Goal: Use online tool/utility: Utilize a website feature to perform a specific function

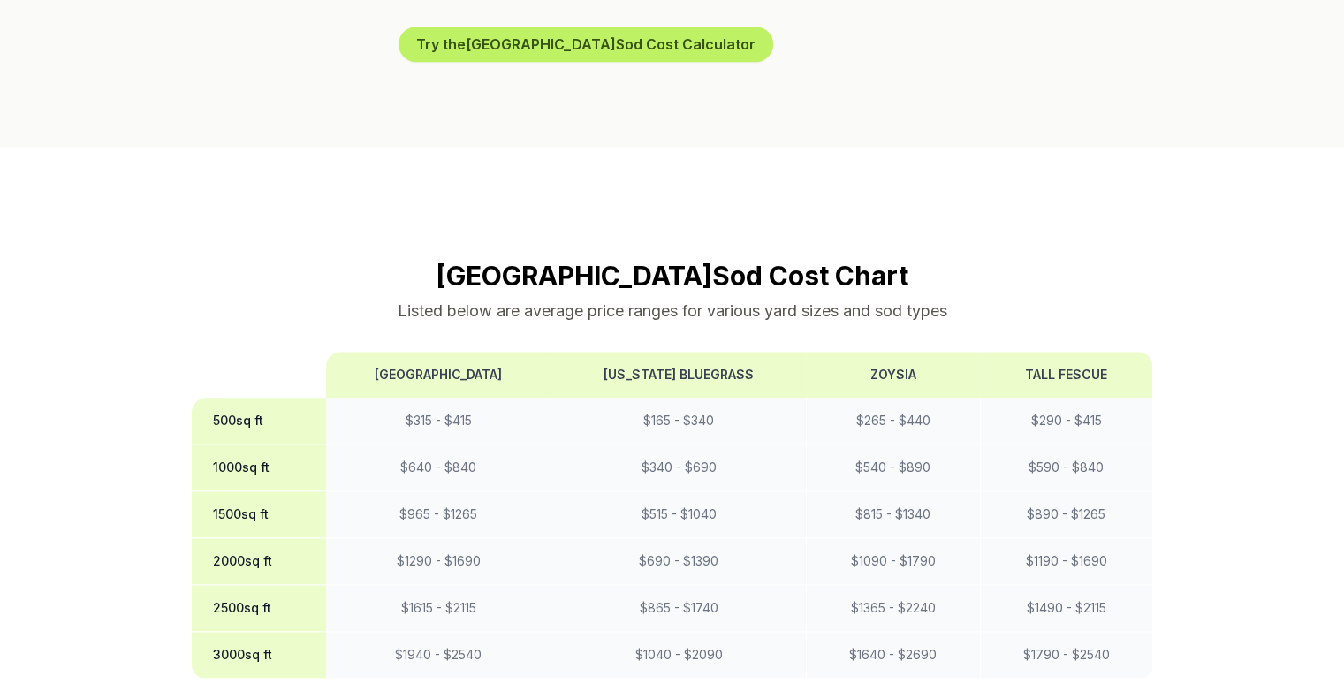
scroll to position [1472, 0]
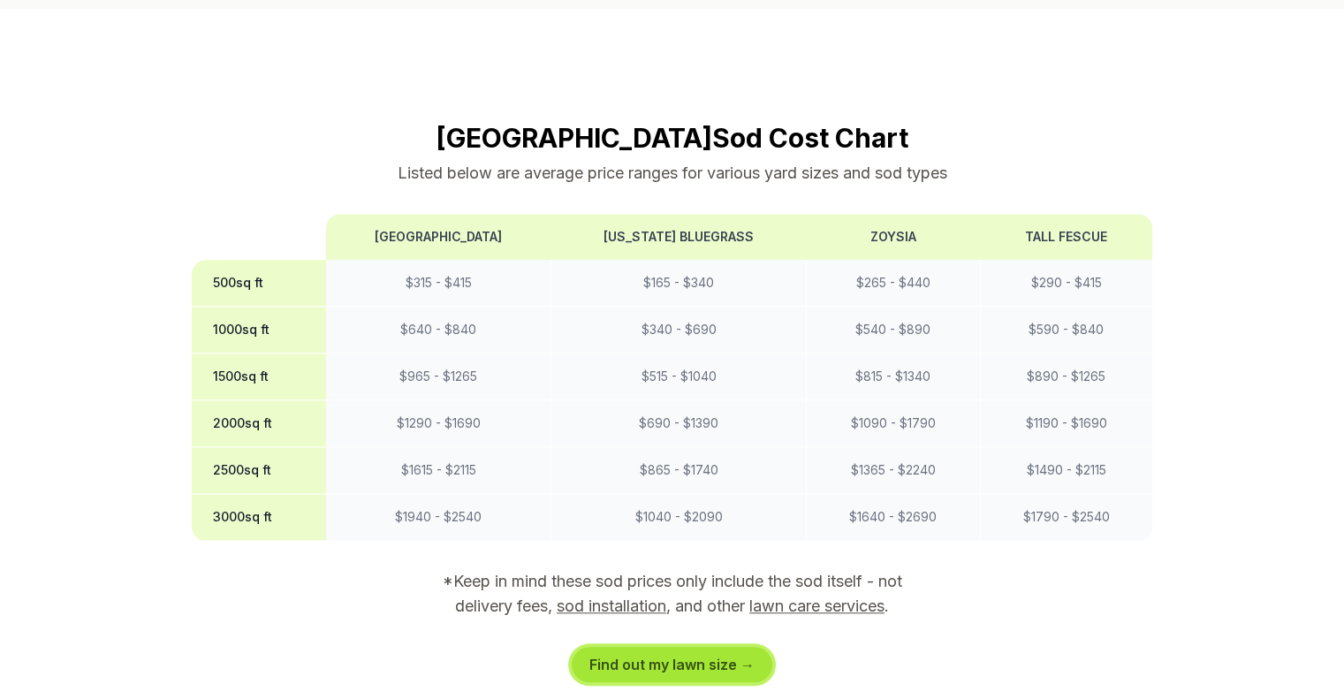
click at [664, 647] on link "Find out my lawn size →" at bounding box center [672, 664] width 201 height 35
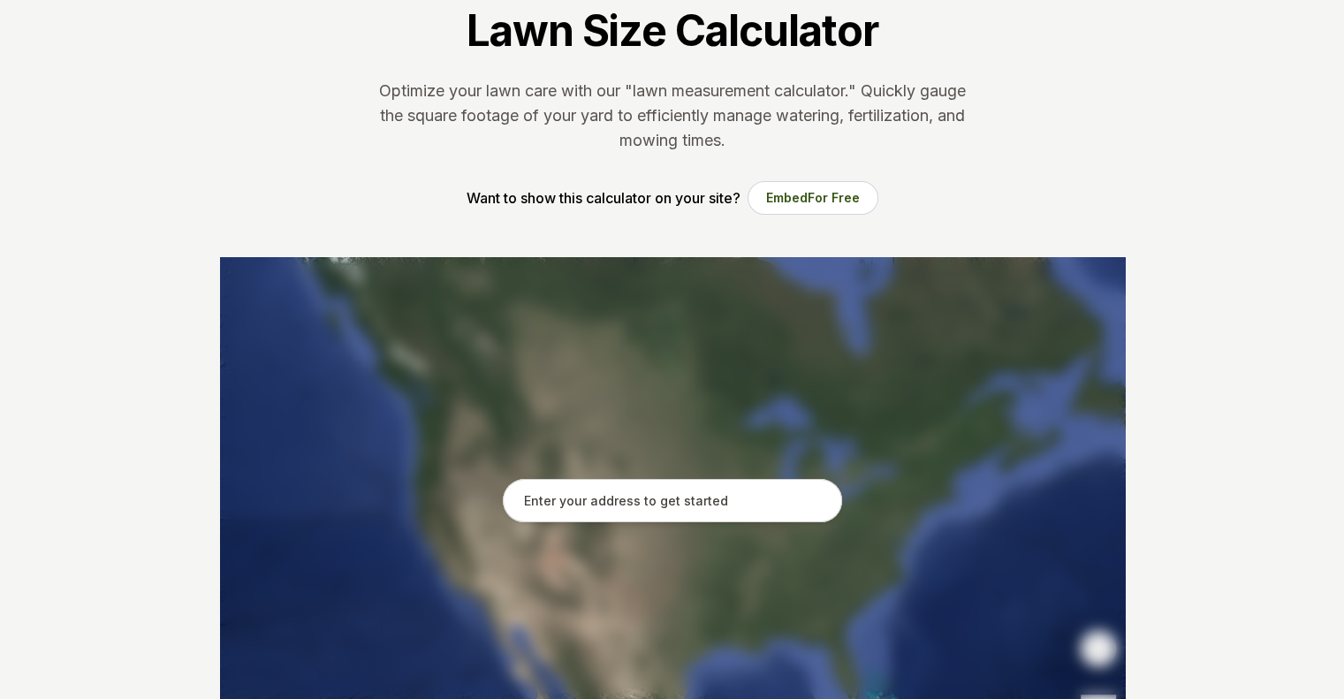
scroll to position [148, 0]
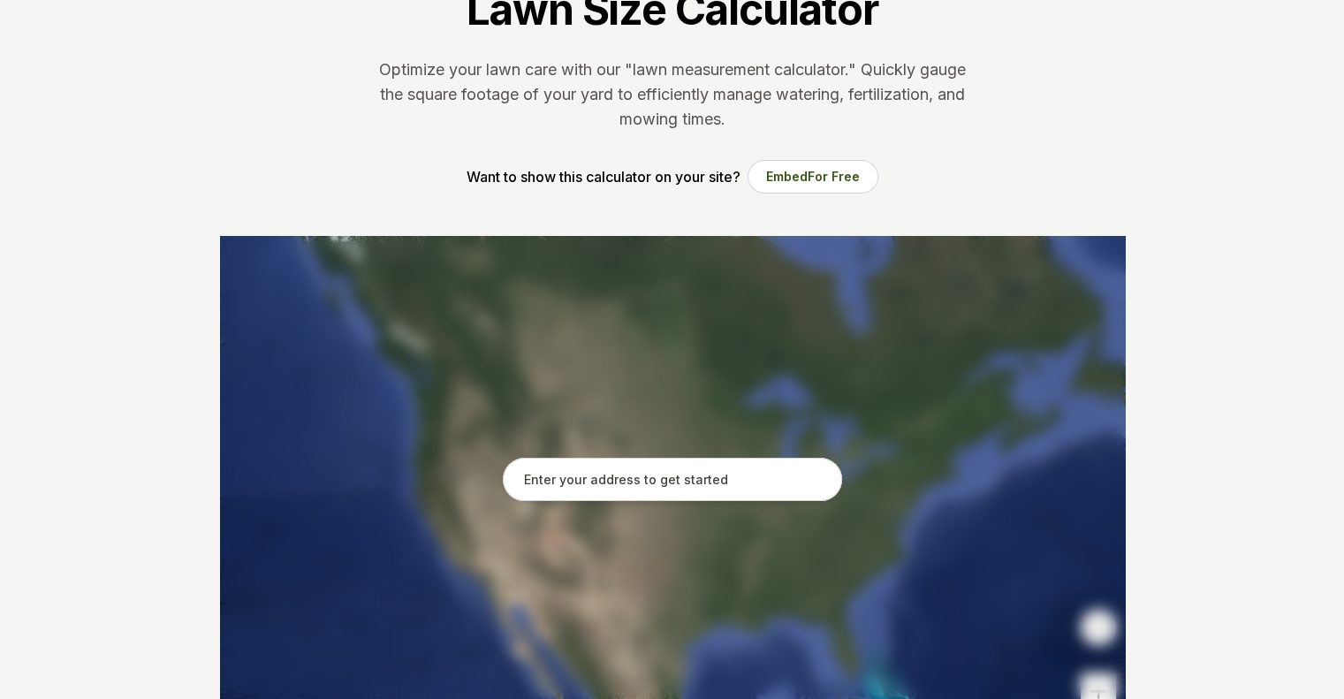
click at [655, 476] on input "text" at bounding box center [672, 480] width 339 height 44
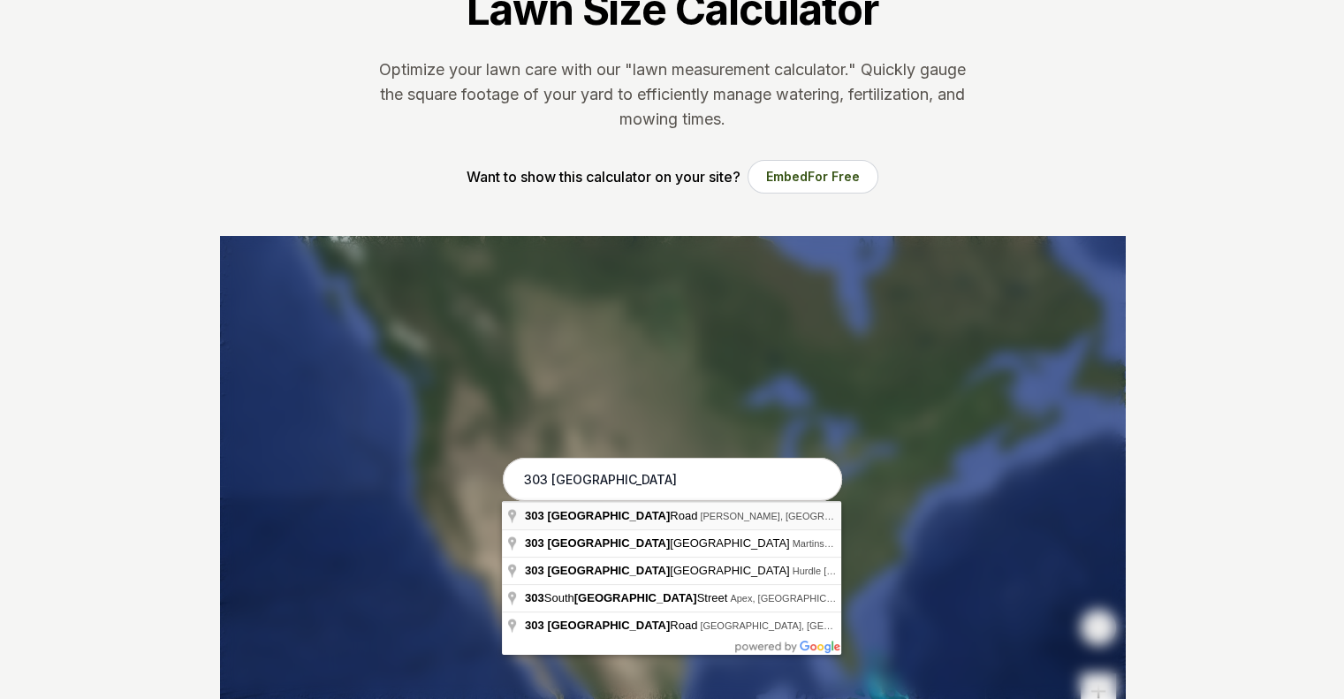
type input "[STREET_ADDRESS][PERSON_NAME]"
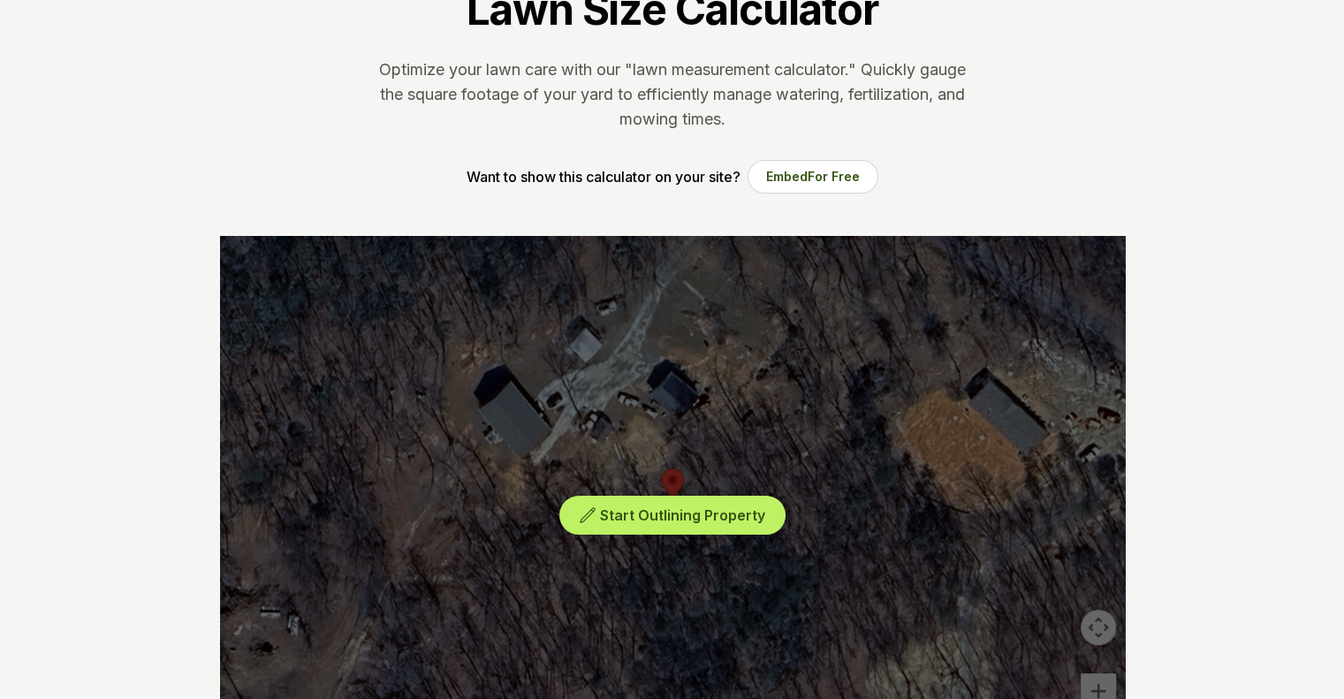
scroll to position [294, 0]
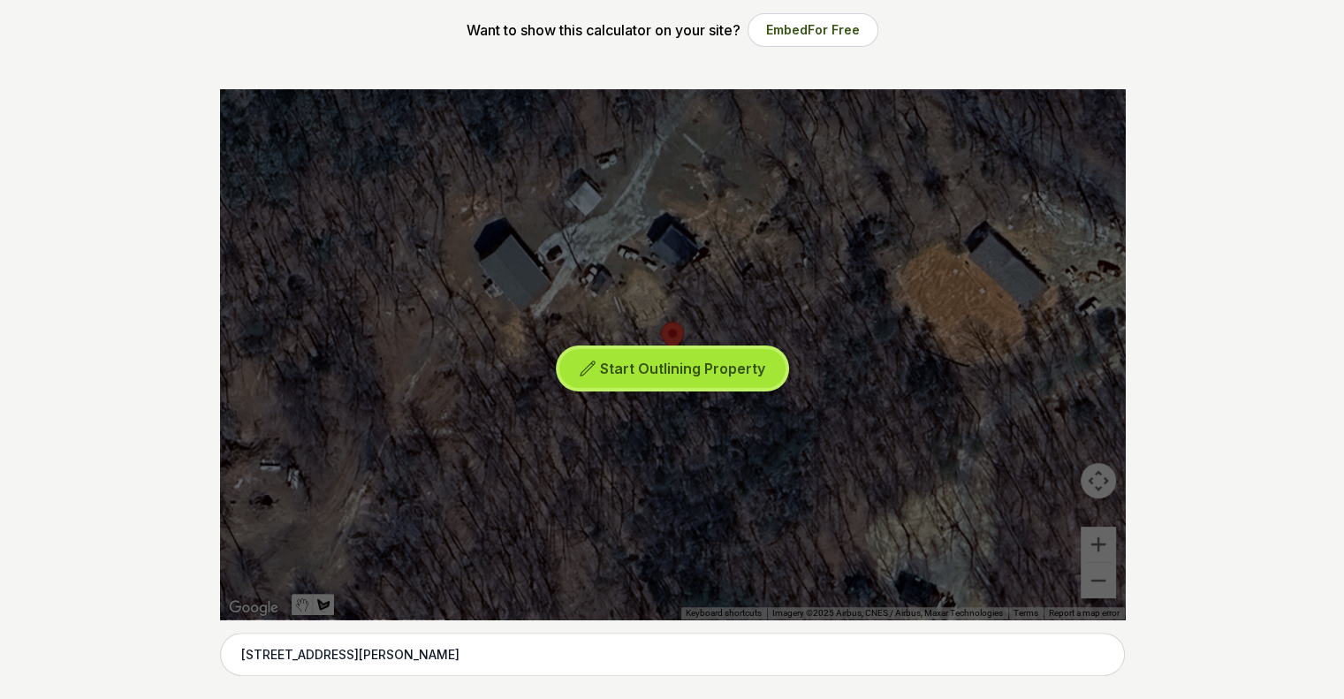
click at [621, 362] on span "Start Outlining Property" at bounding box center [682, 369] width 165 height 18
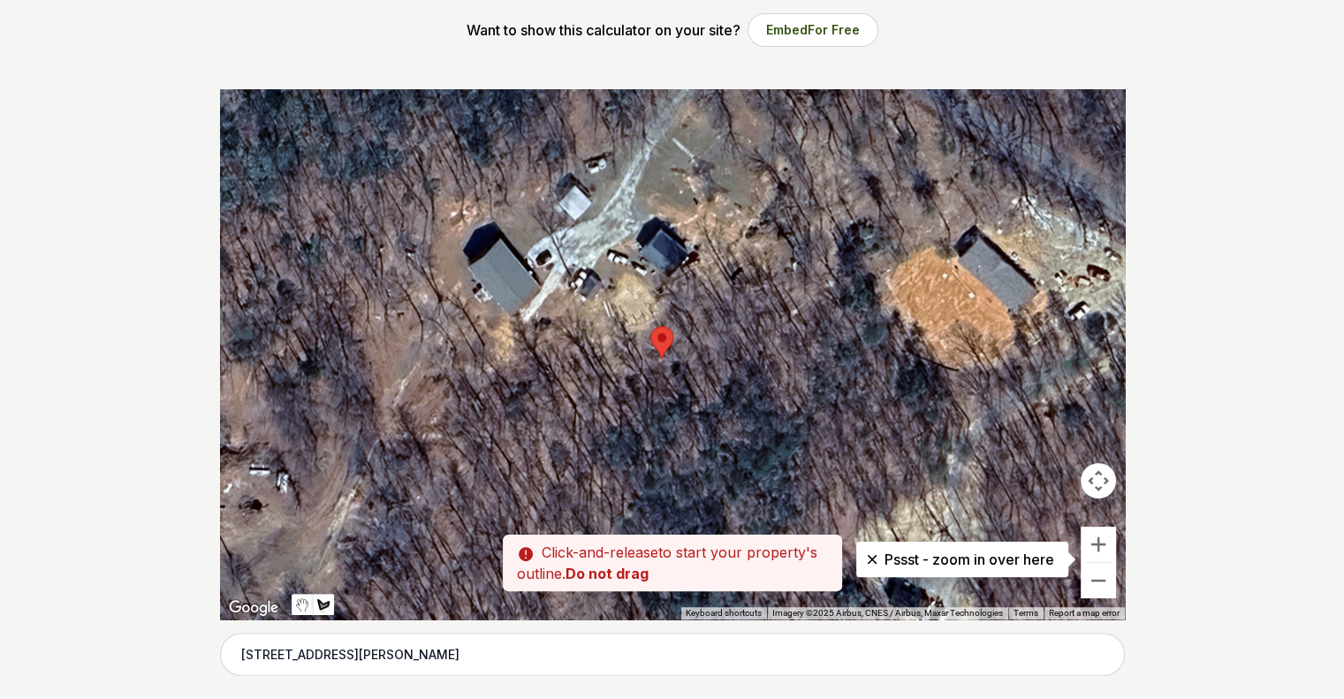
drag, startPoint x: 465, startPoint y: 243, endPoint x: 452, endPoint y: 249, distance: 13.8
click at [452, 249] on div at bounding box center [672, 354] width 905 height 530
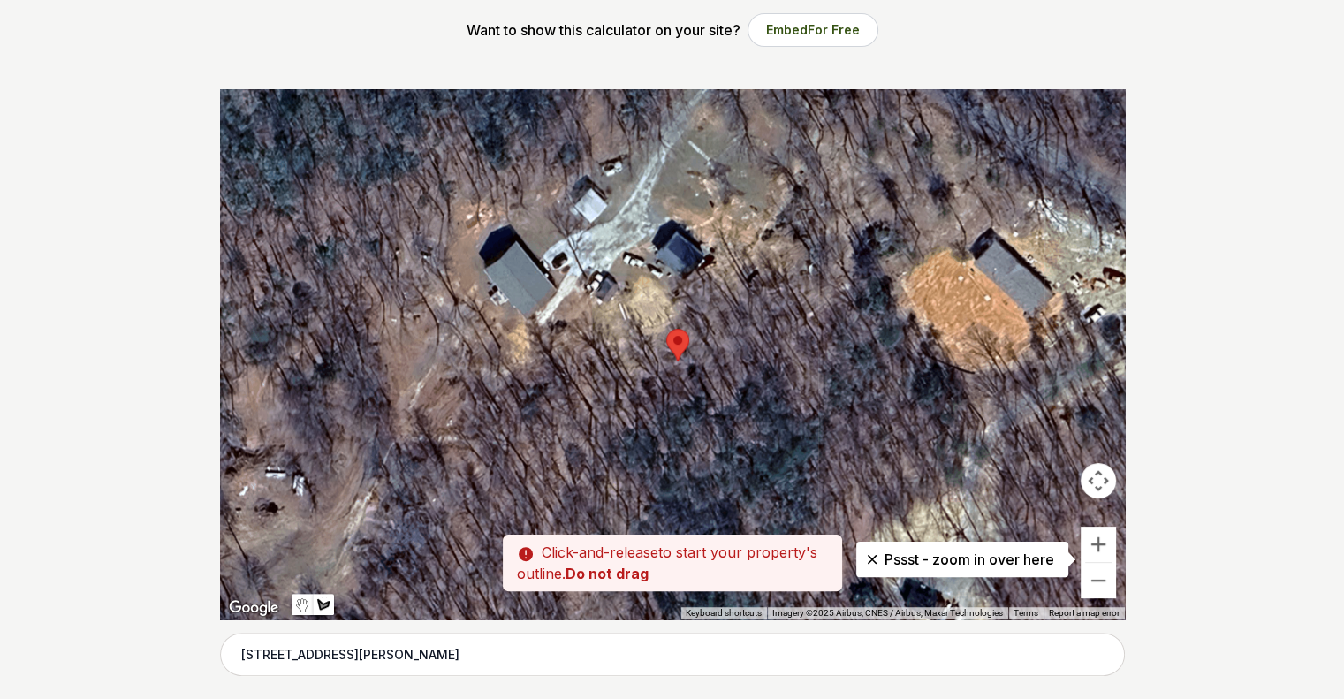
drag, startPoint x: 456, startPoint y: 252, endPoint x: 473, endPoint y: 254, distance: 17.9
click at [473, 254] on div at bounding box center [672, 354] width 905 height 530
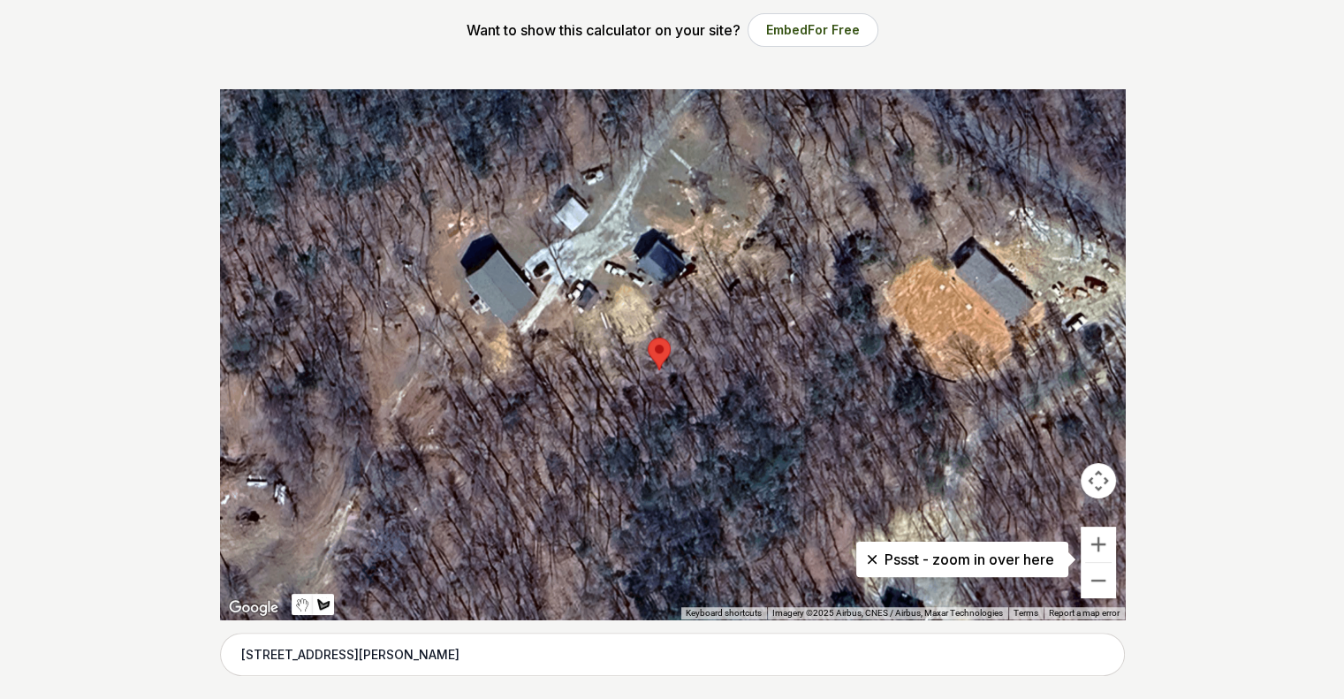
drag, startPoint x: 480, startPoint y: 250, endPoint x: 459, endPoint y: 261, distance: 22.9
click at [459, 261] on div at bounding box center [672, 354] width 905 height 530
click at [459, 264] on div at bounding box center [672, 354] width 905 height 530
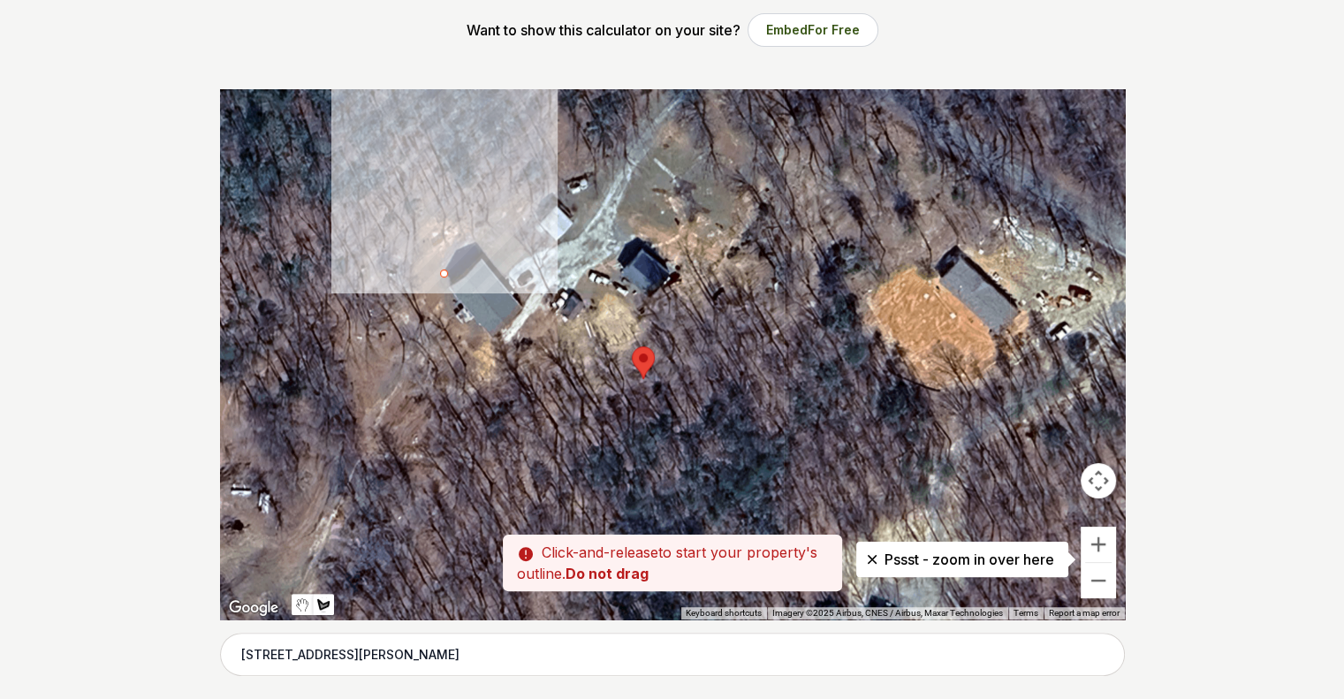
drag, startPoint x: 460, startPoint y: 265, endPoint x: 443, endPoint y: 274, distance: 19.8
click at [443, 274] on div at bounding box center [672, 354] width 905 height 530
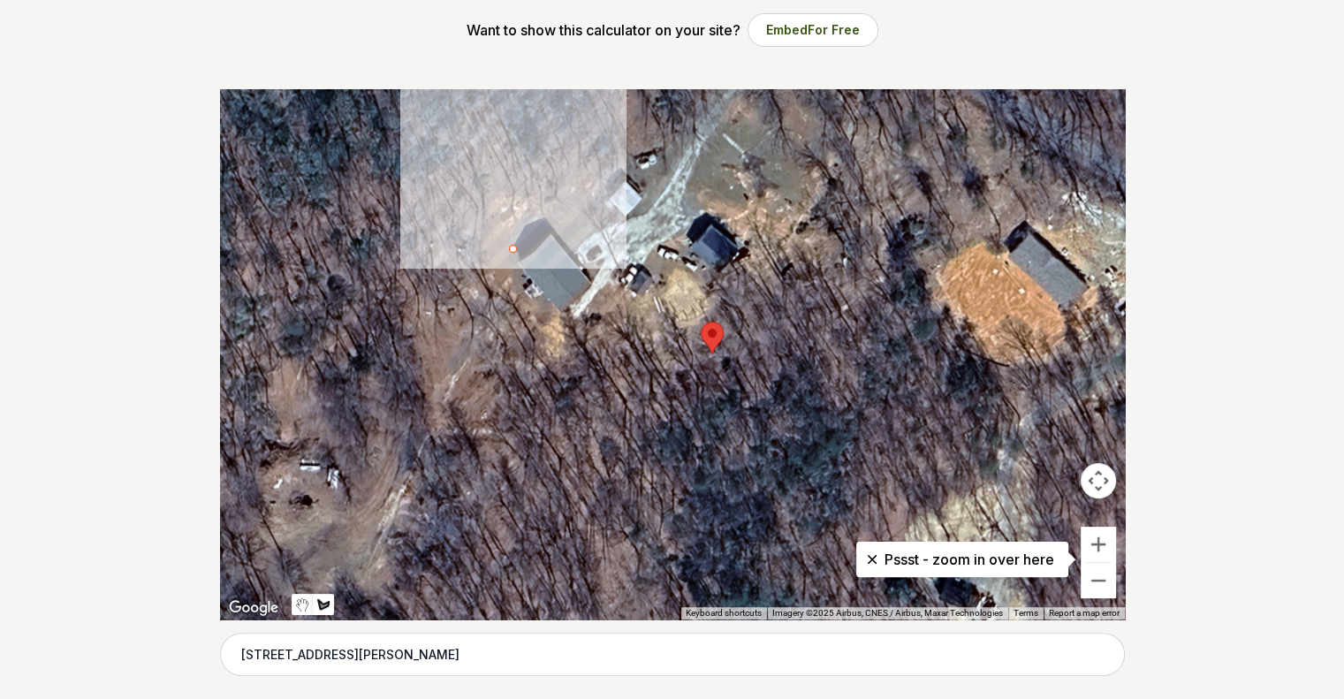
drag, startPoint x: 443, startPoint y: 274, endPoint x: 510, endPoint y: 249, distance: 71.5
click at [510, 249] on div at bounding box center [672, 354] width 905 height 530
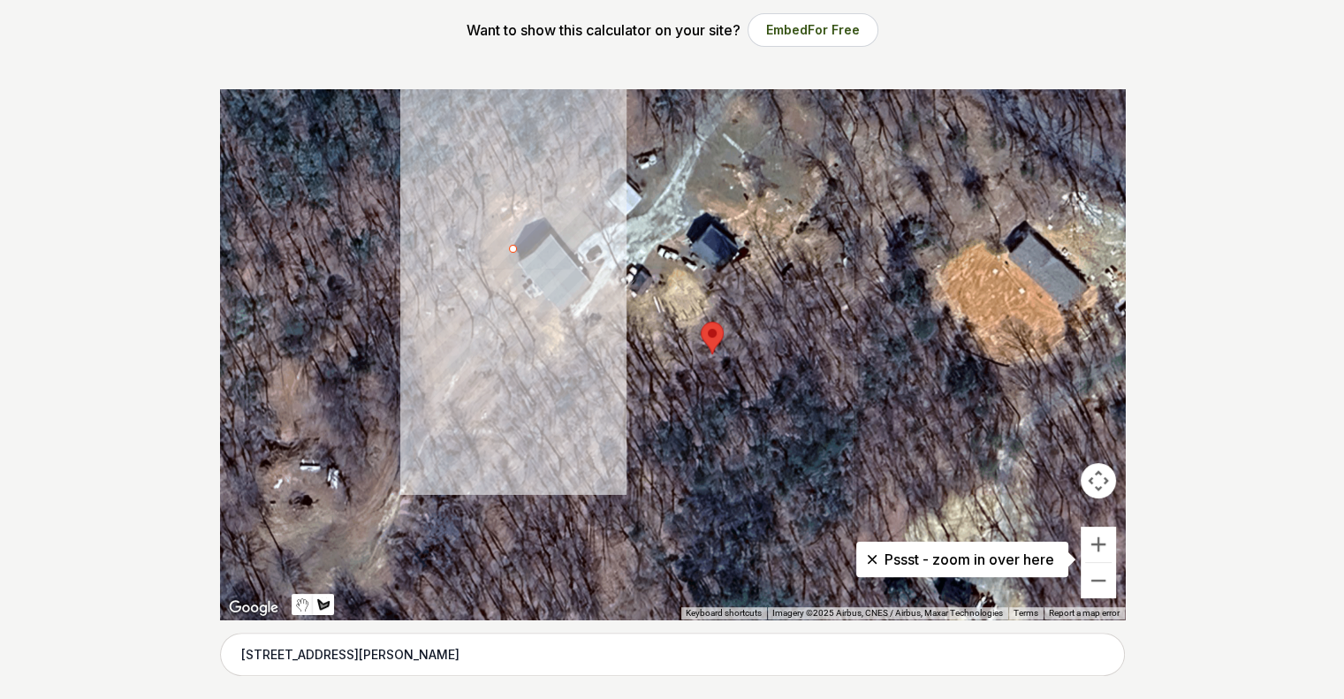
click at [483, 269] on div at bounding box center [672, 354] width 905 height 530
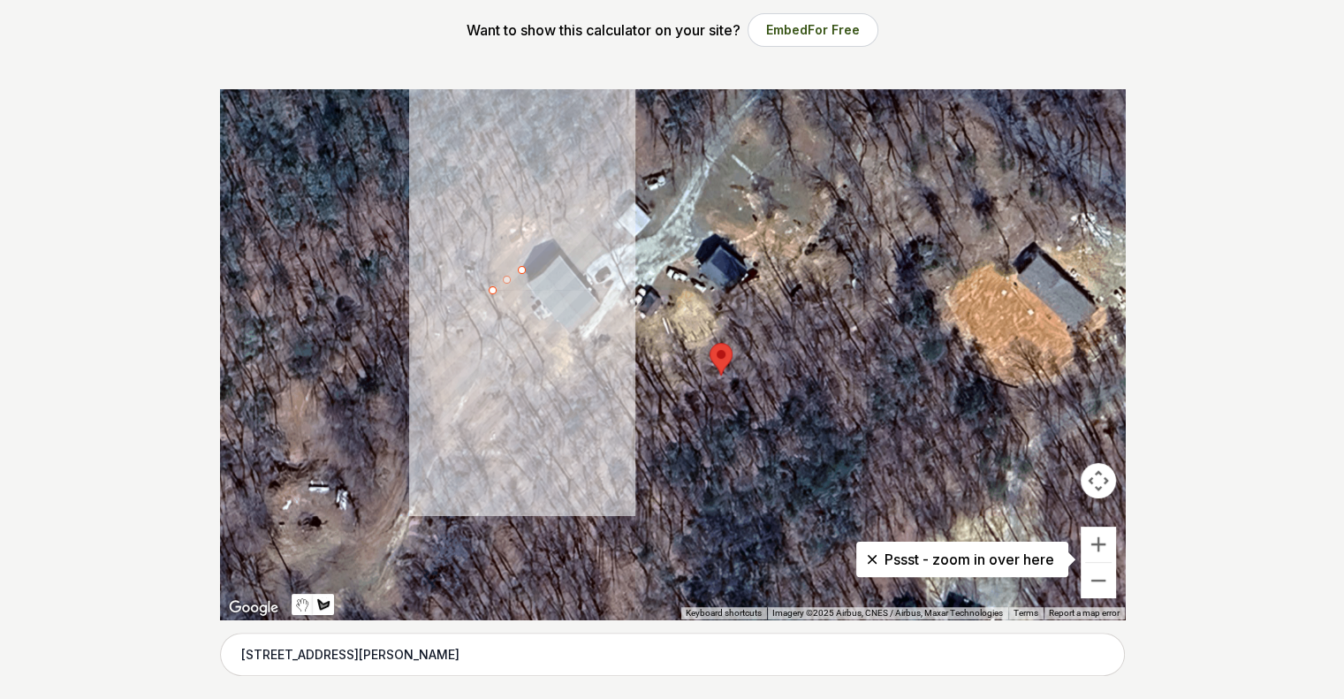
drag, startPoint x: 483, startPoint y: 269, endPoint x: 492, endPoint y: 292, distance: 25.4
click at [492, 292] on div at bounding box center [672, 354] width 905 height 530
click at [542, 345] on div at bounding box center [672, 354] width 905 height 530
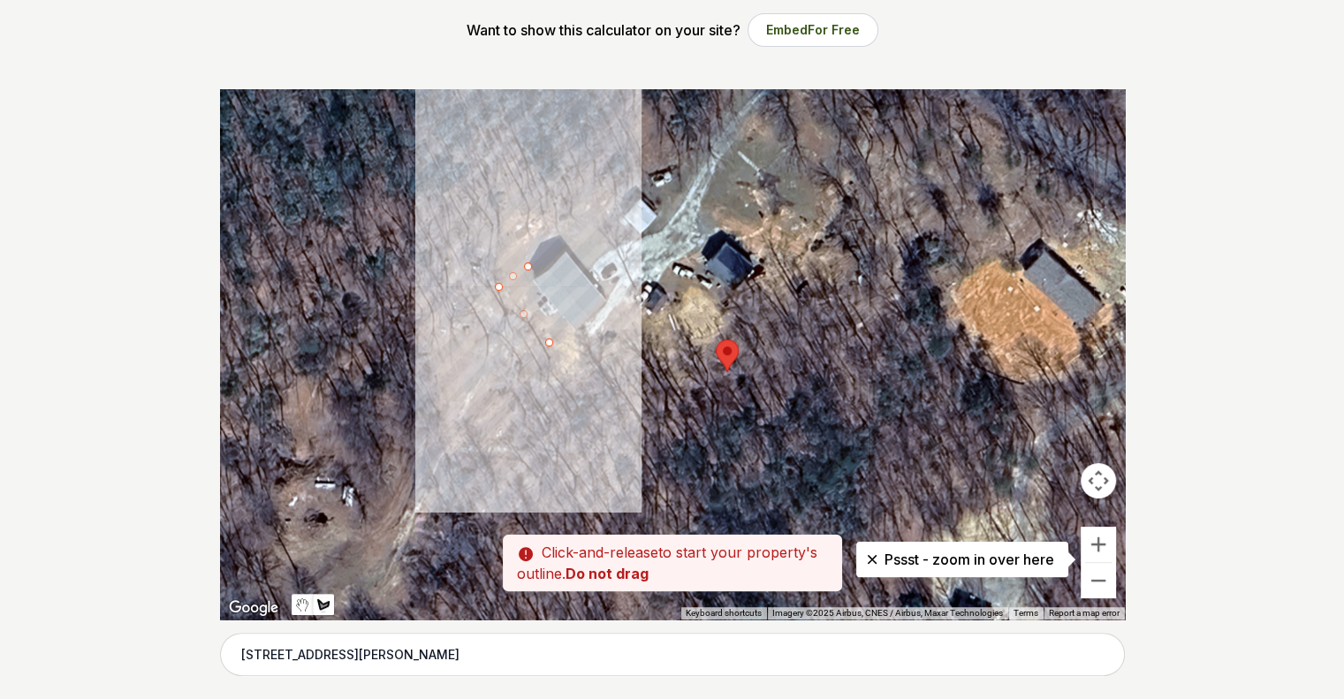
drag, startPoint x: 543, startPoint y: 344, endPoint x: 554, endPoint y: 338, distance: 11.9
click at [554, 338] on div at bounding box center [672, 354] width 905 height 530
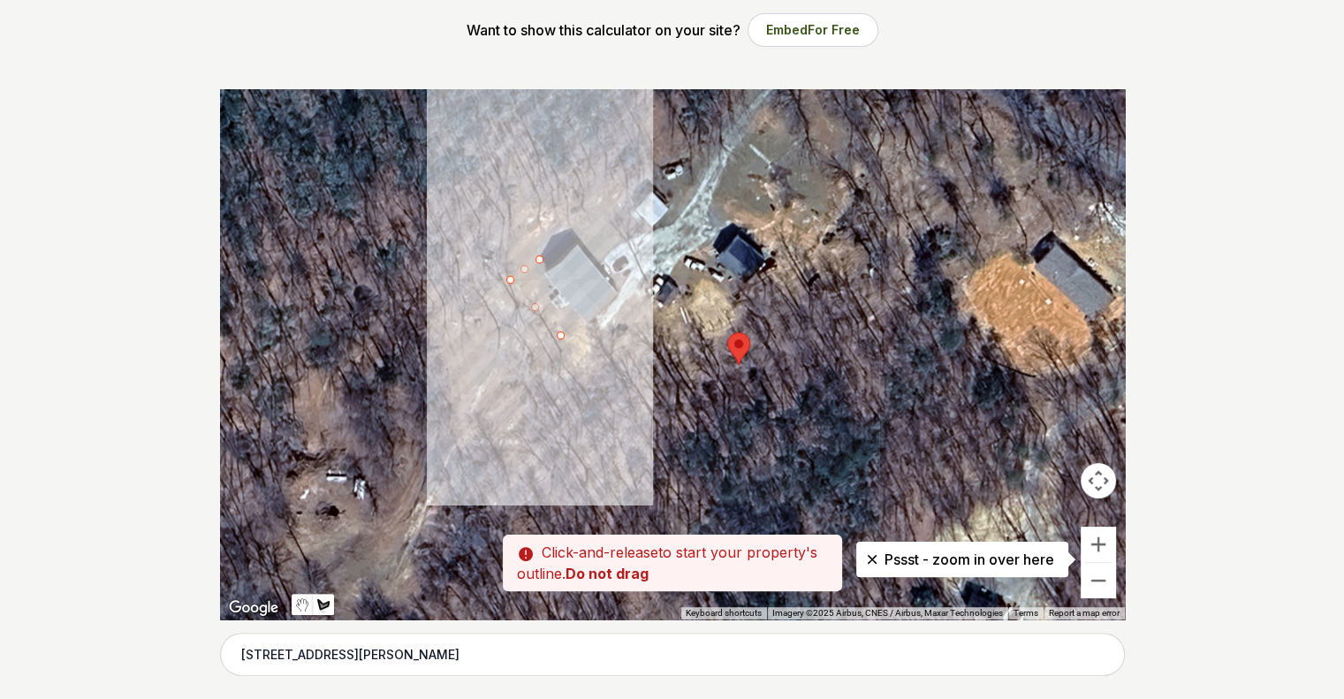
drag, startPoint x: 556, startPoint y: 337, endPoint x: 565, endPoint y: 329, distance: 12.0
click at [565, 329] on div at bounding box center [672, 354] width 905 height 530
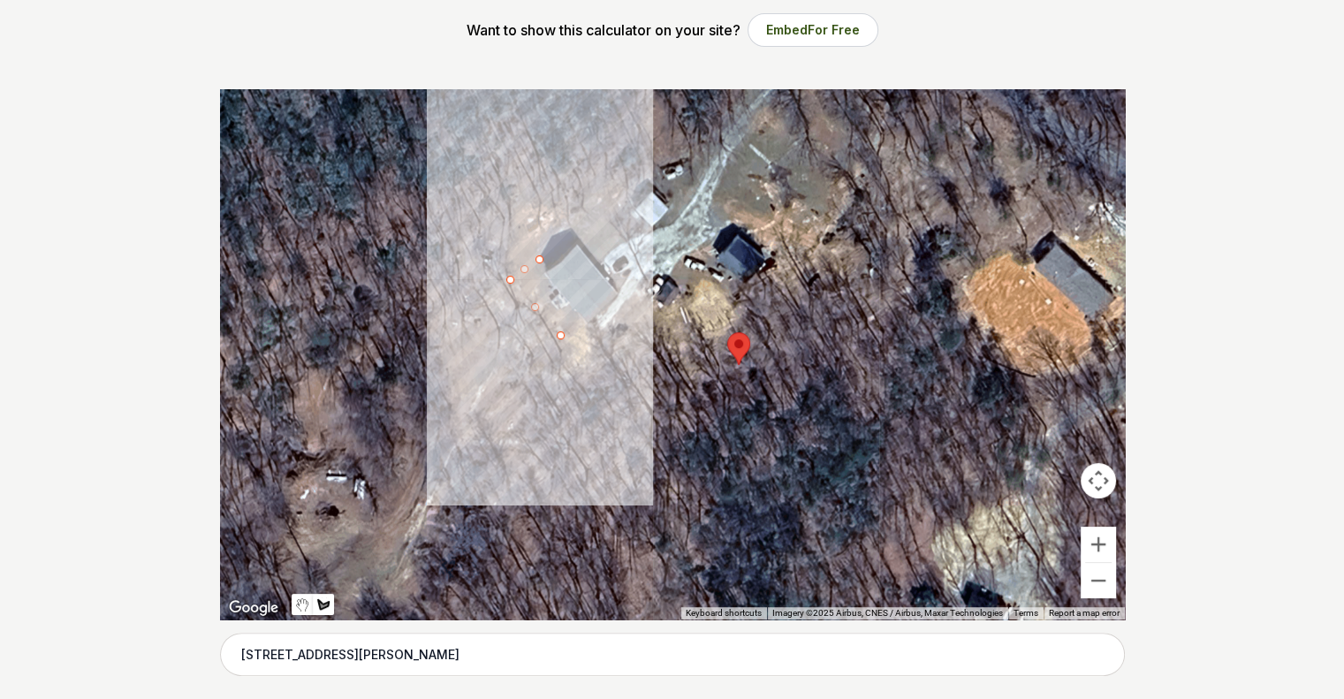
click at [587, 315] on div at bounding box center [672, 354] width 905 height 530
click at [587, 310] on div at bounding box center [672, 354] width 905 height 530
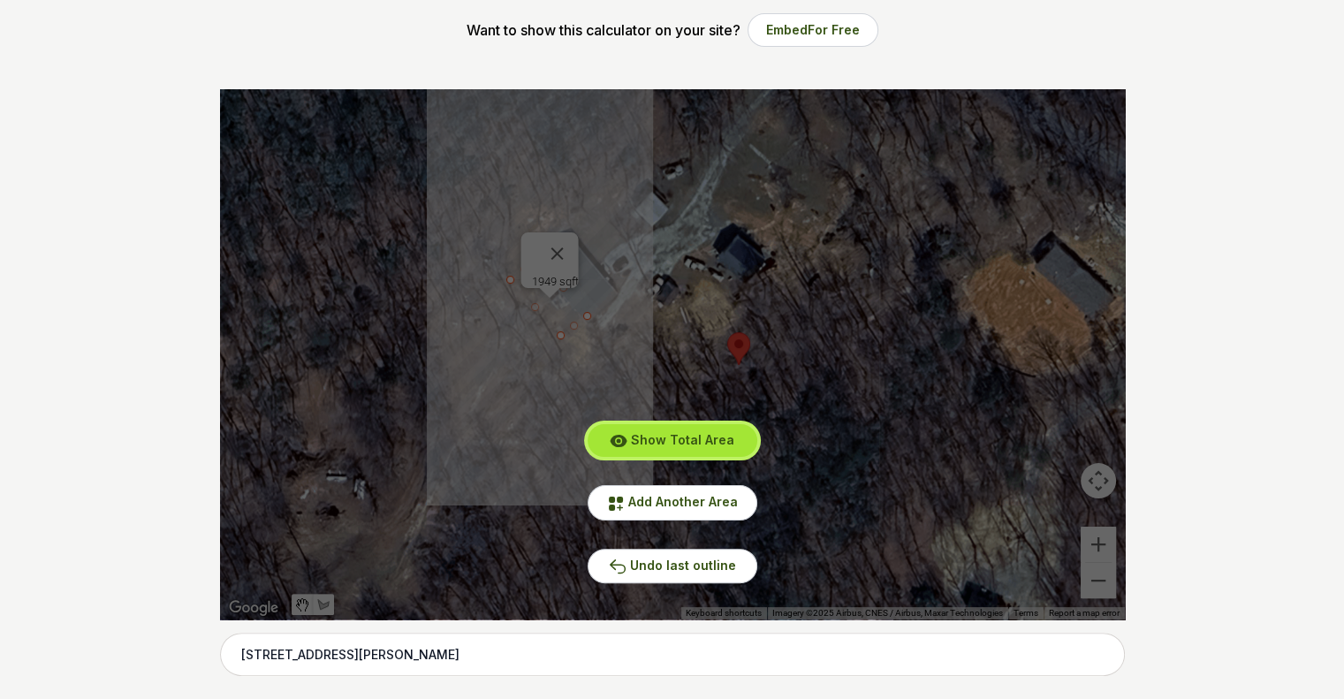
click at [671, 442] on span "Show Total Area" at bounding box center [682, 439] width 103 height 15
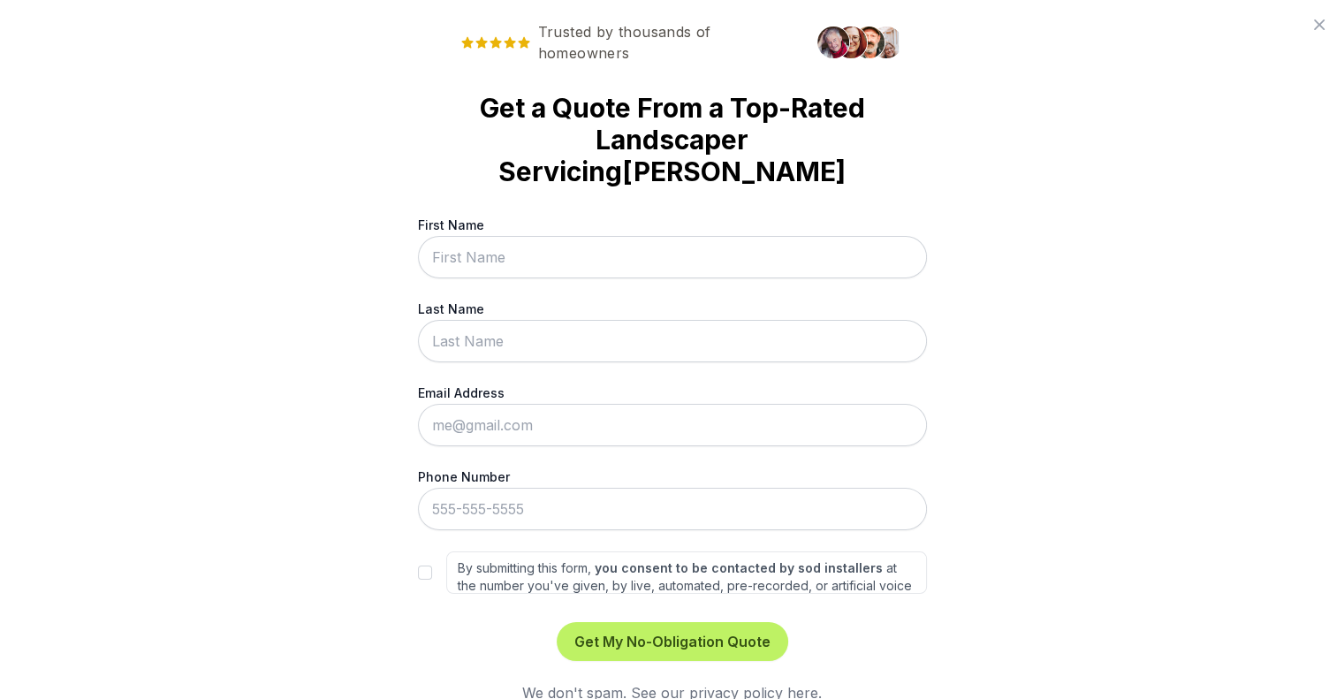
scroll to position [0, 0]
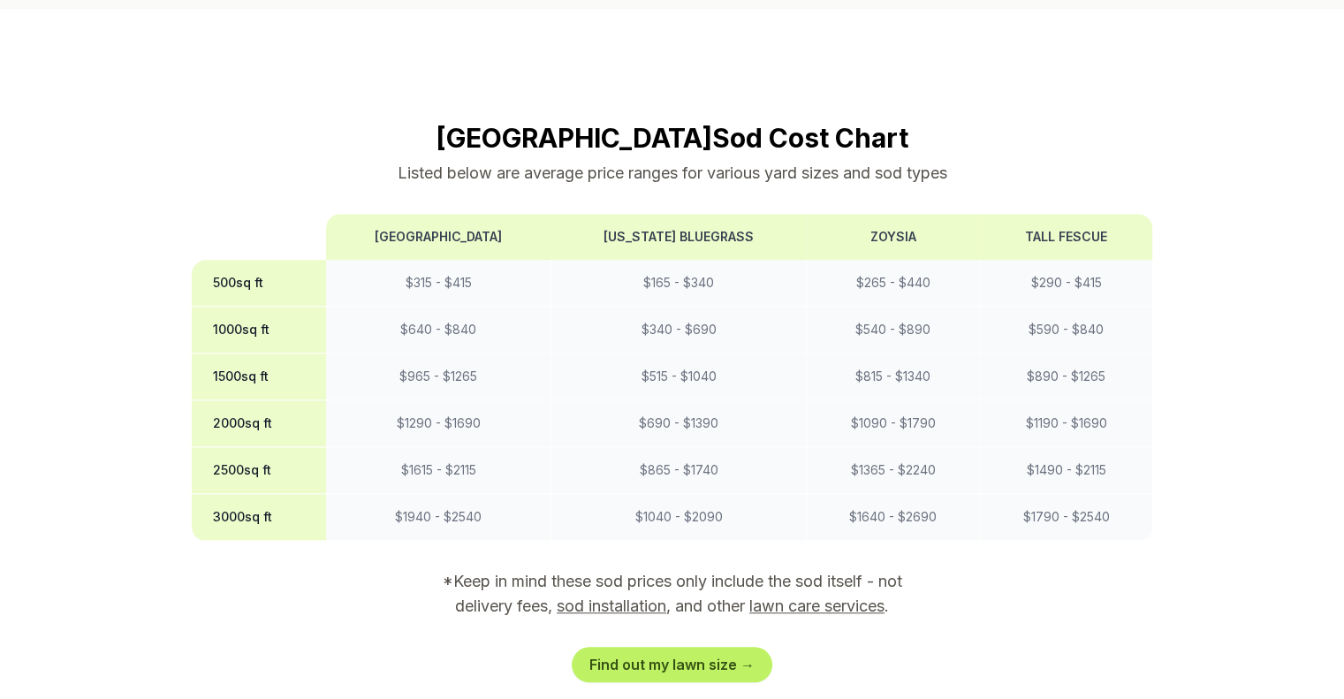
scroll to position [1619, 0]
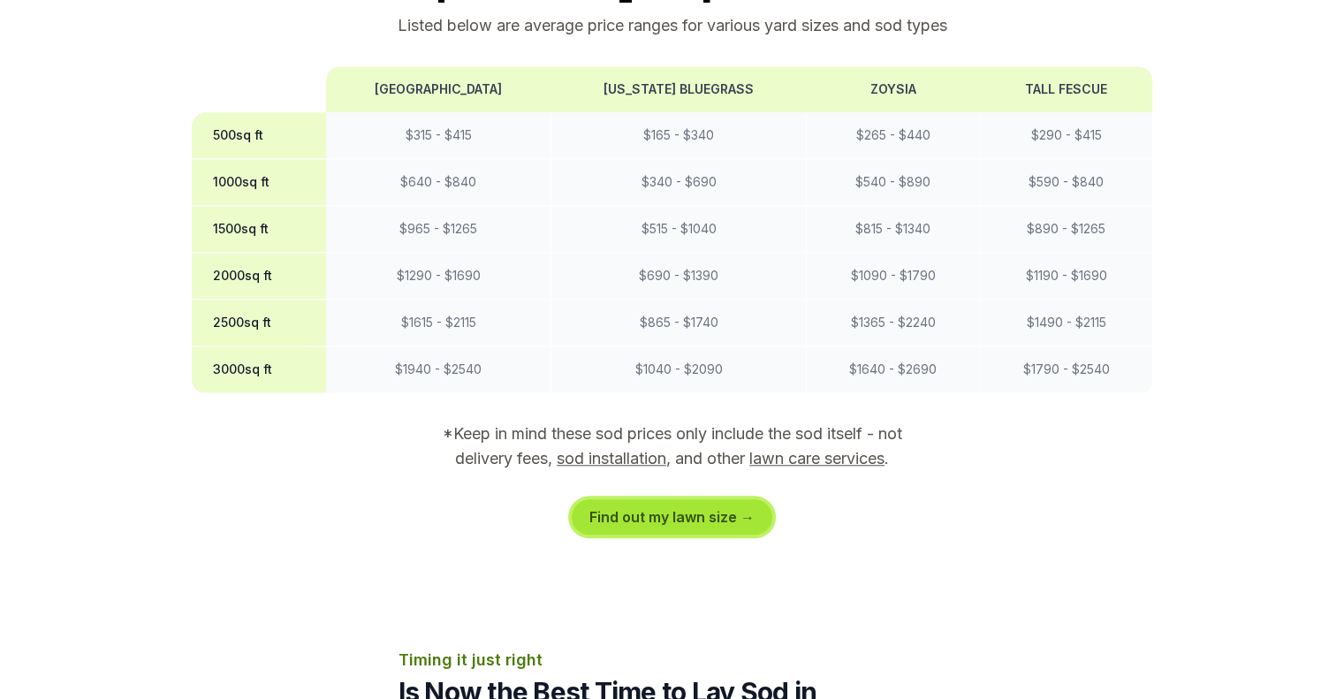
click at [672, 499] on link "Find out my lawn size →" at bounding box center [672, 516] width 201 height 35
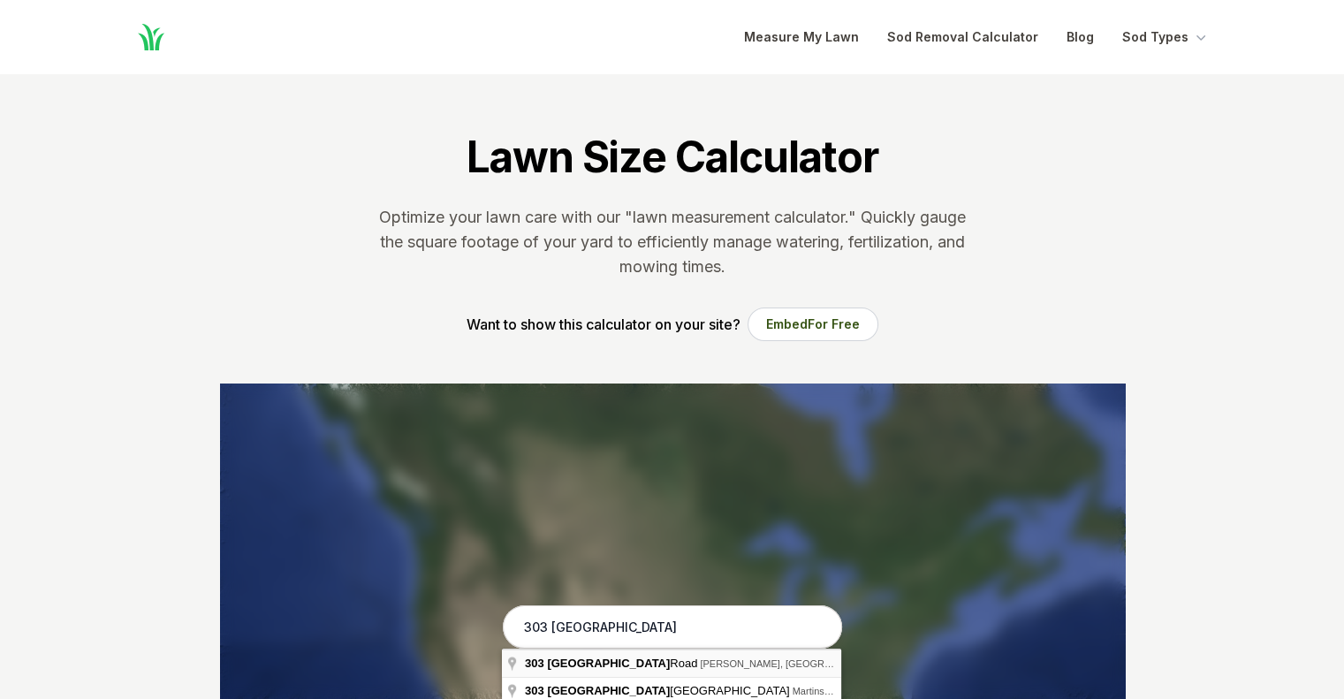
type input "[STREET_ADDRESS][PERSON_NAME]"
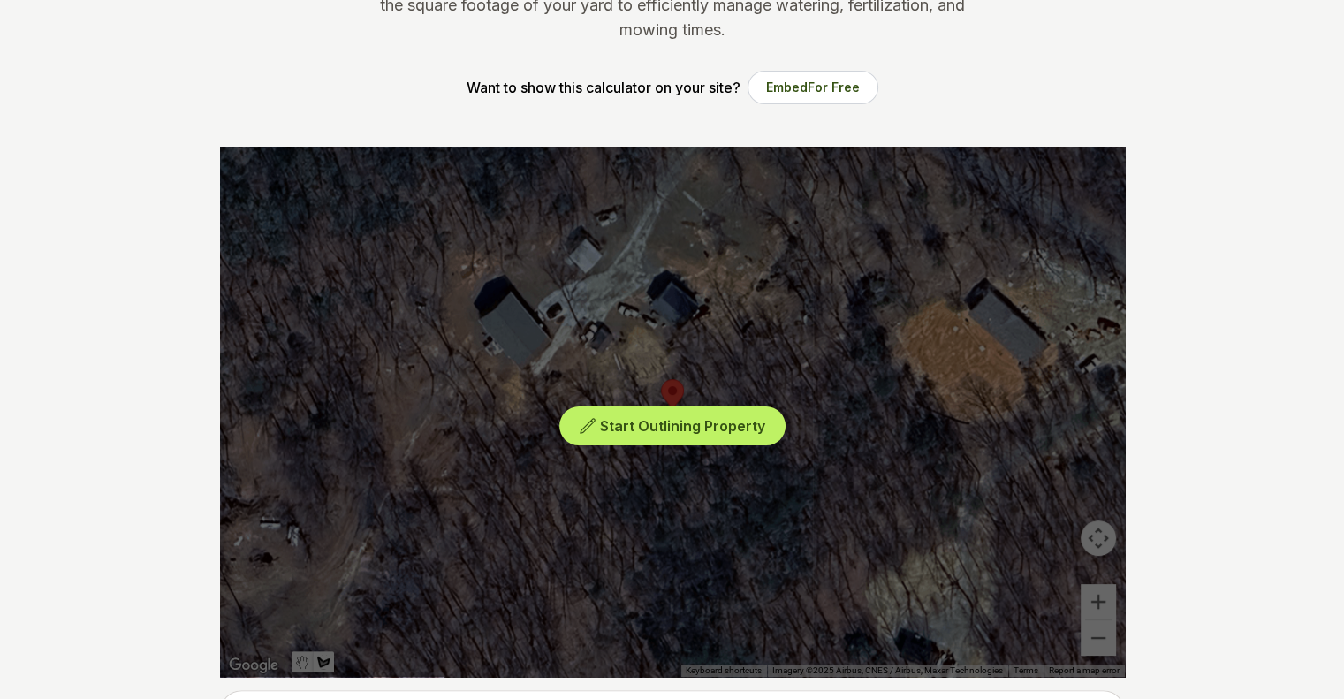
scroll to position [294, 0]
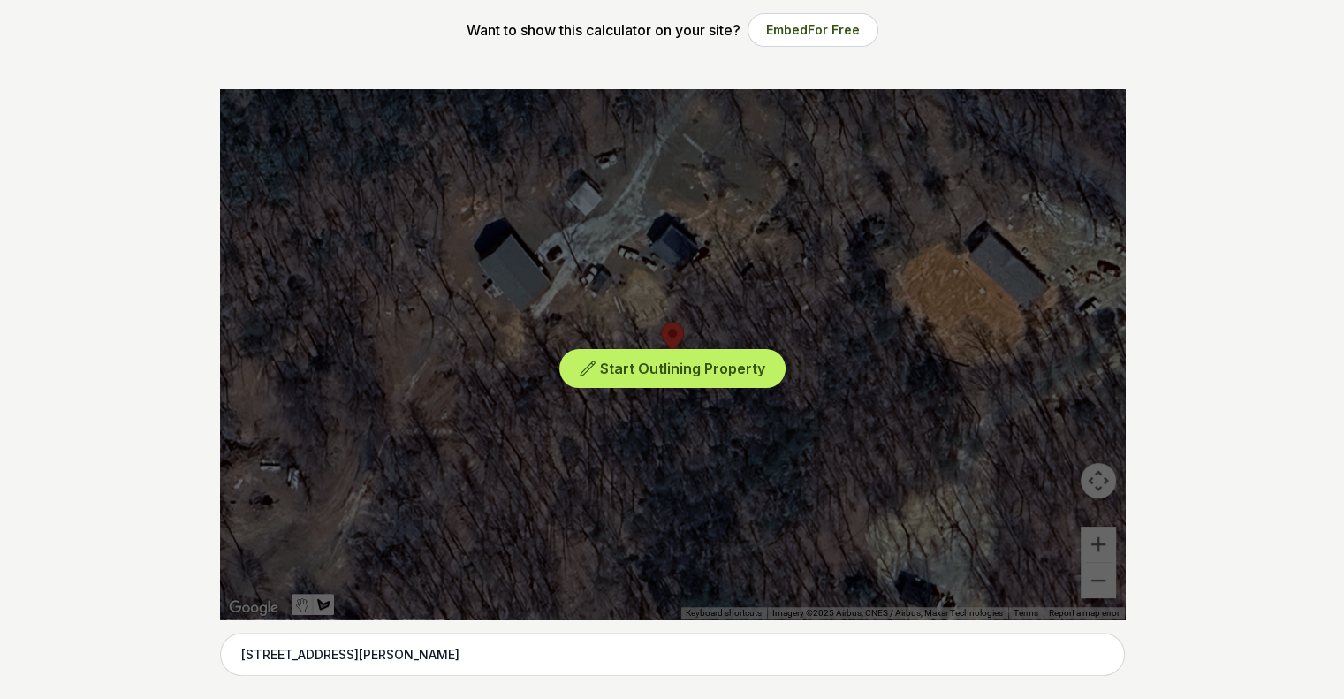
click at [1092, 540] on div "Start Outlining Property" at bounding box center [672, 354] width 905 height 530
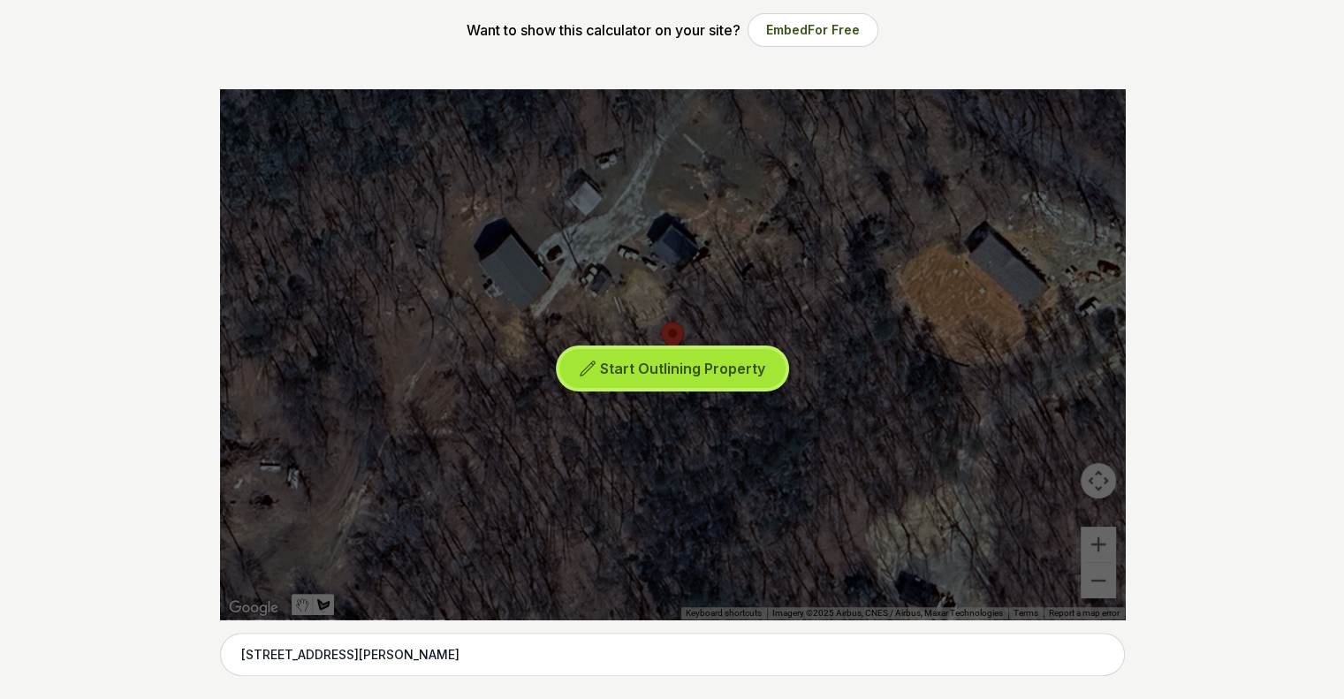
click at [711, 377] on button "Start Outlining Property" at bounding box center [672, 369] width 226 height 40
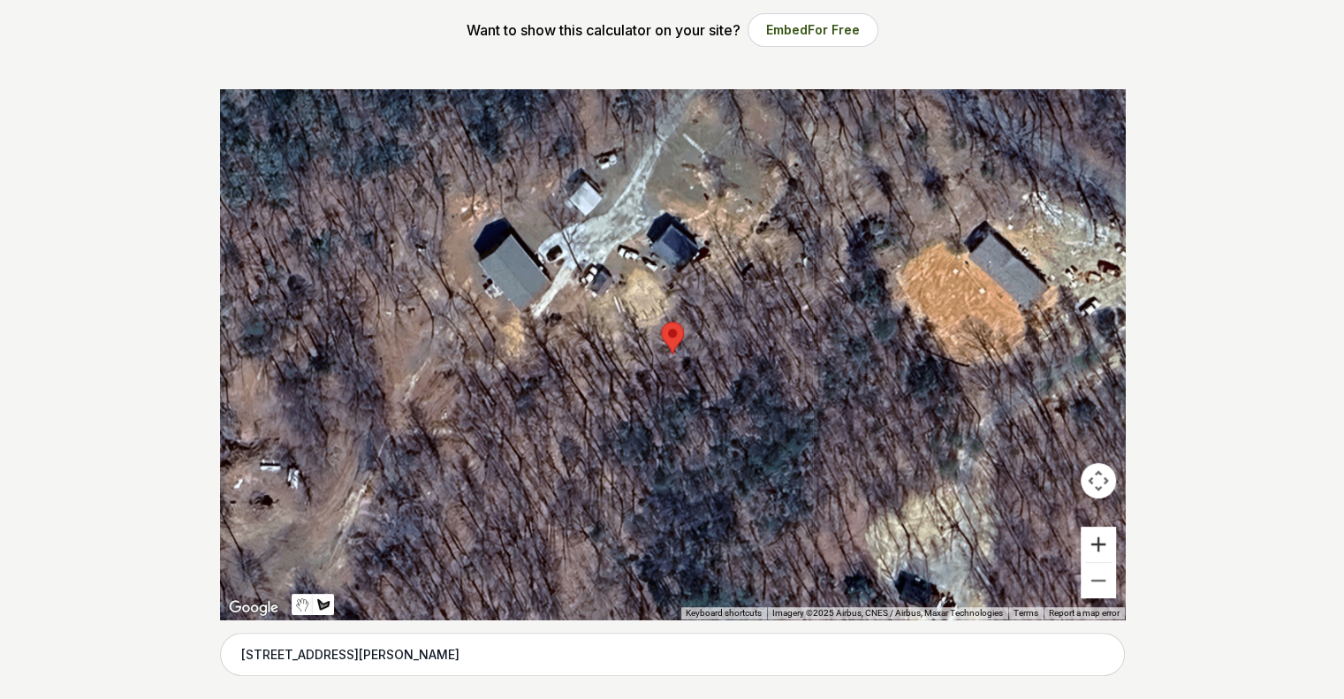
click at [1099, 539] on button "Zoom in" at bounding box center [1097, 543] width 35 height 35
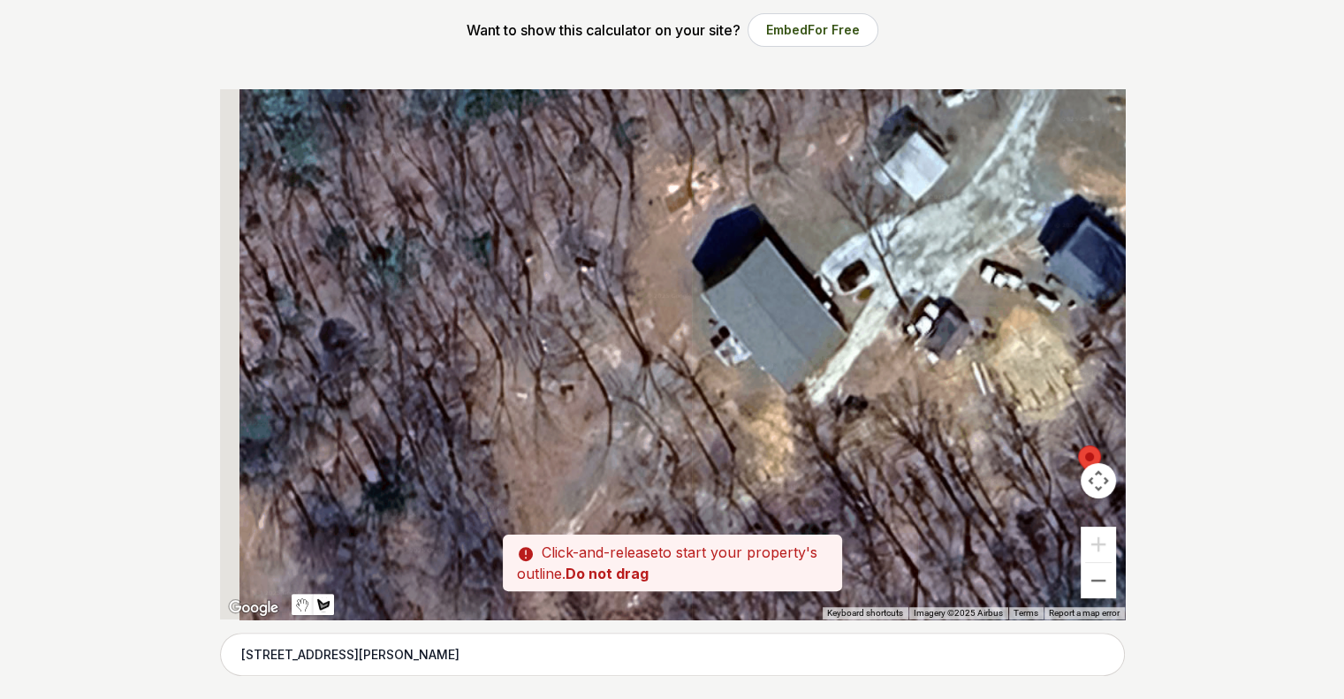
drag, startPoint x: 629, startPoint y: 324, endPoint x: 1049, endPoint y: 451, distance: 439.3
click at [1049, 451] on div at bounding box center [672, 354] width 905 height 530
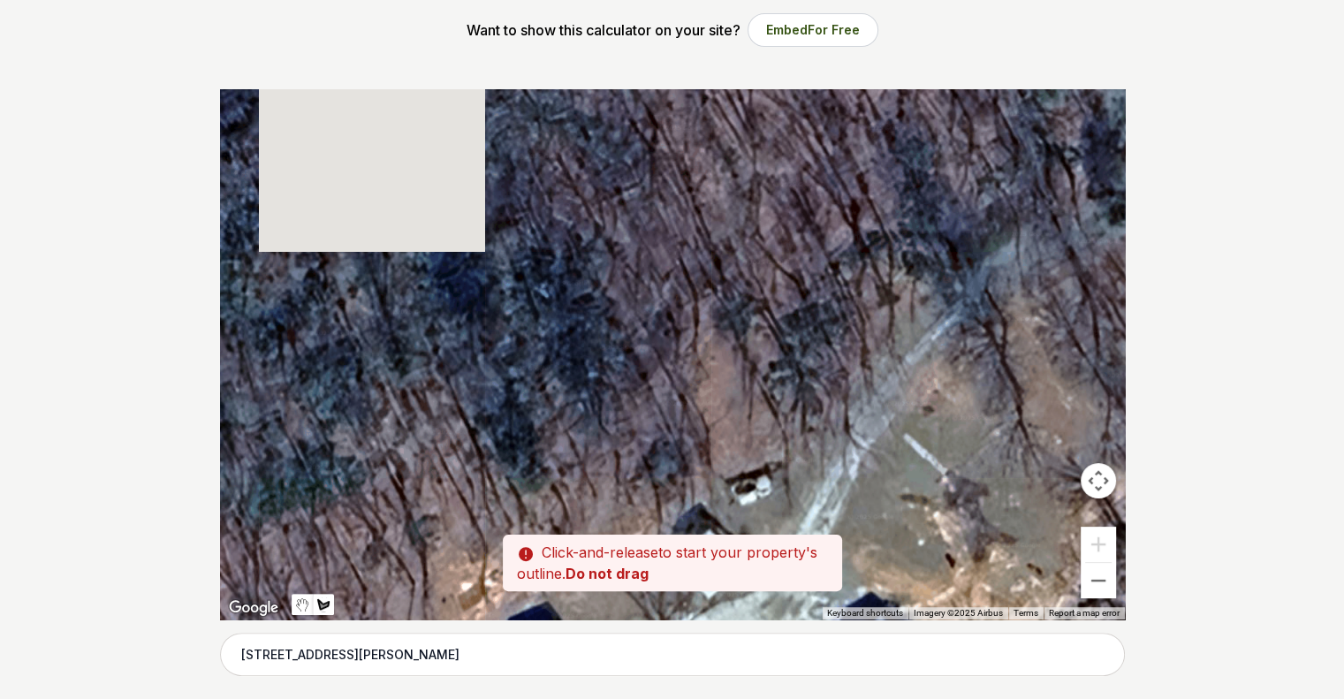
drag, startPoint x: 993, startPoint y: 182, endPoint x: 784, endPoint y: 586, distance: 454.8
click at [784, 586] on div "Pssst - zoom in over here ← Move left → Move right ↑ Move up ↓ Move down + Zoom…" at bounding box center [672, 354] width 905 height 530
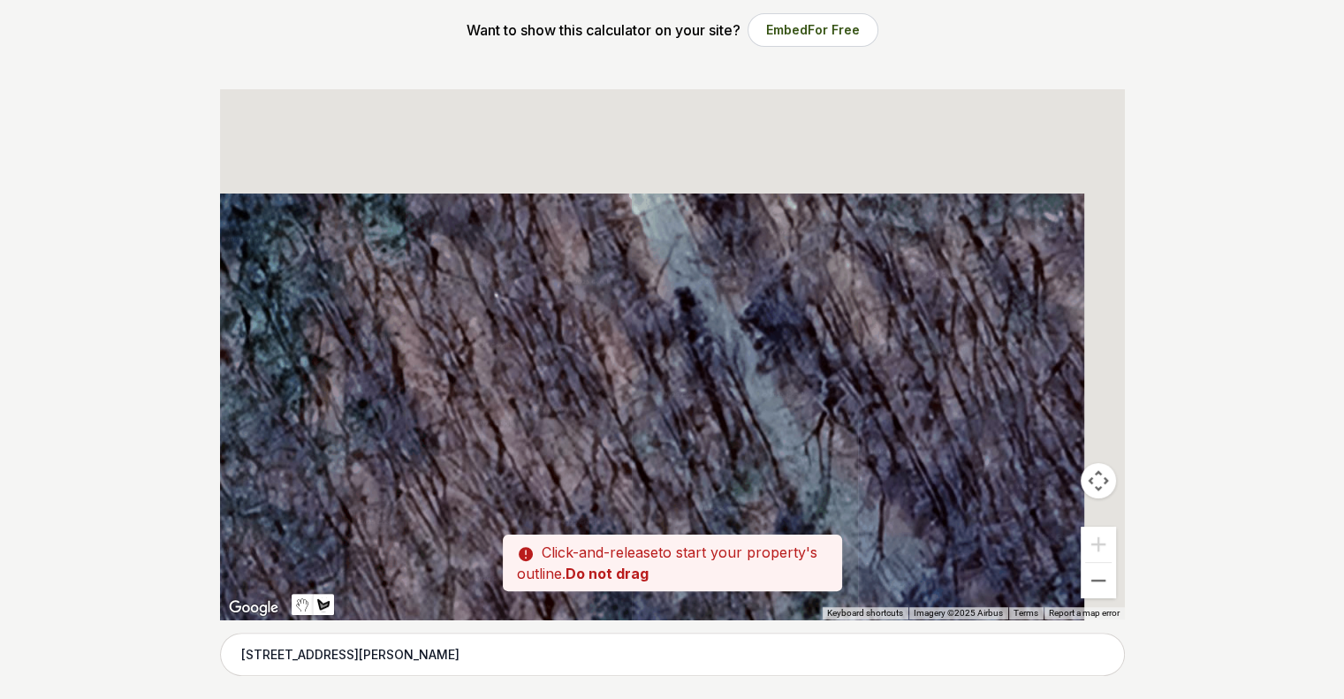
drag, startPoint x: 951, startPoint y: 223, endPoint x: 675, endPoint y: 573, distance: 445.9
click at [668, 572] on div "Pssst - zoom in over here ← Move left → Move right ↑ Move up ↓ Move down + Zoom…" at bounding box center [672, 354] width 905 height 530
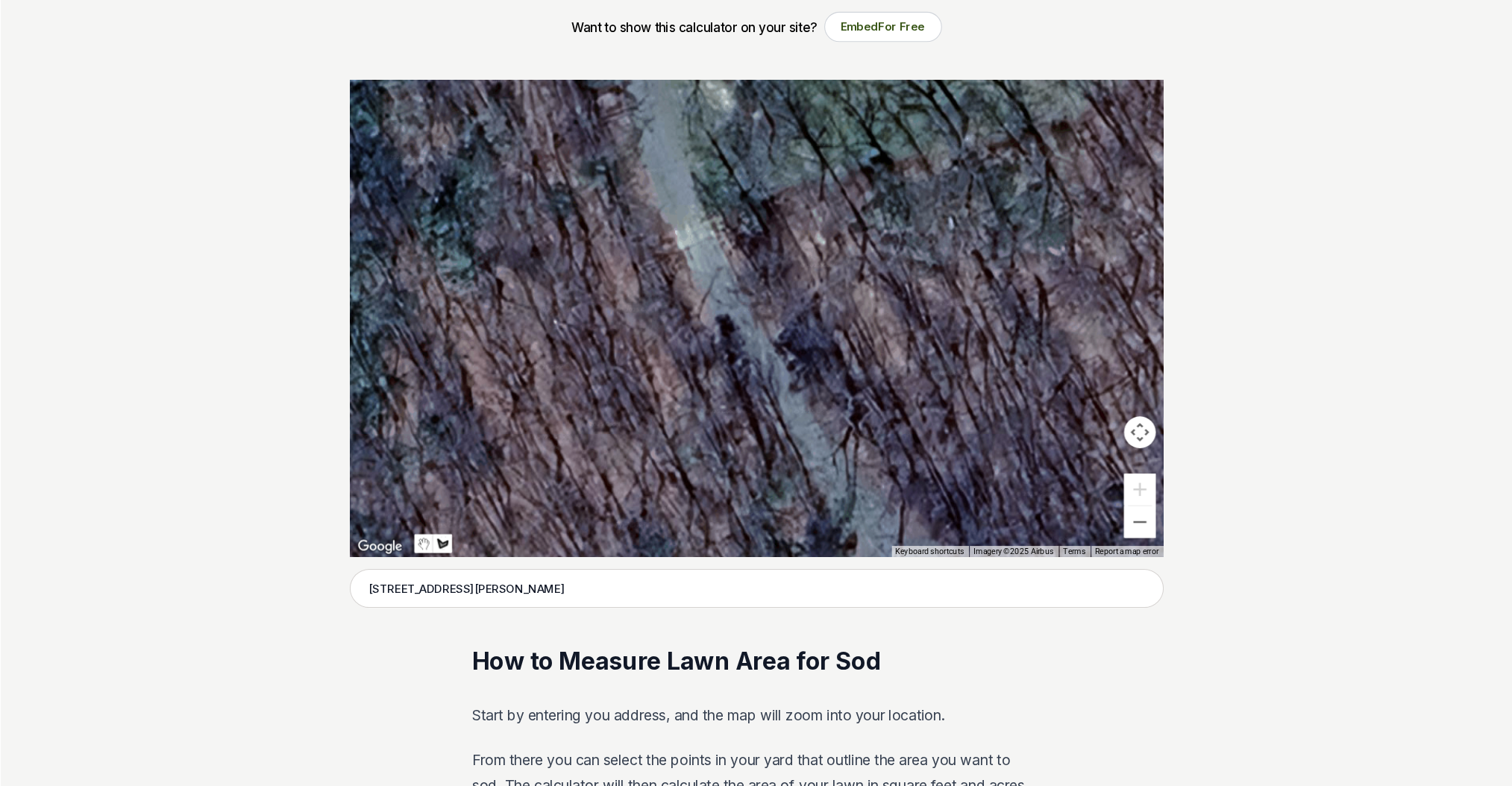
scroll to position [247, 0]
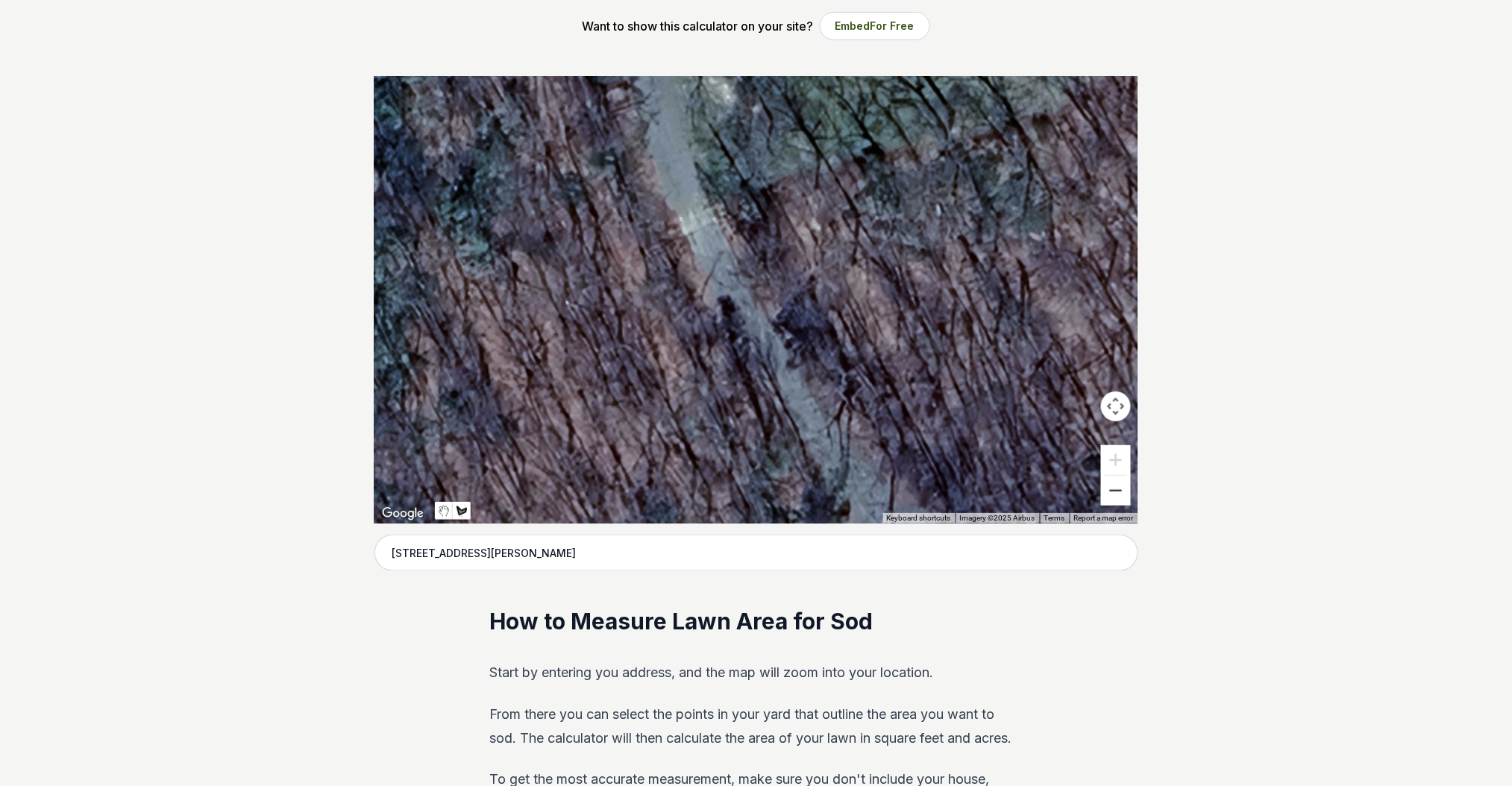
click at [1111, 491] on button "Zoom out" at bounding box center [1115, 491] width 30 height 30
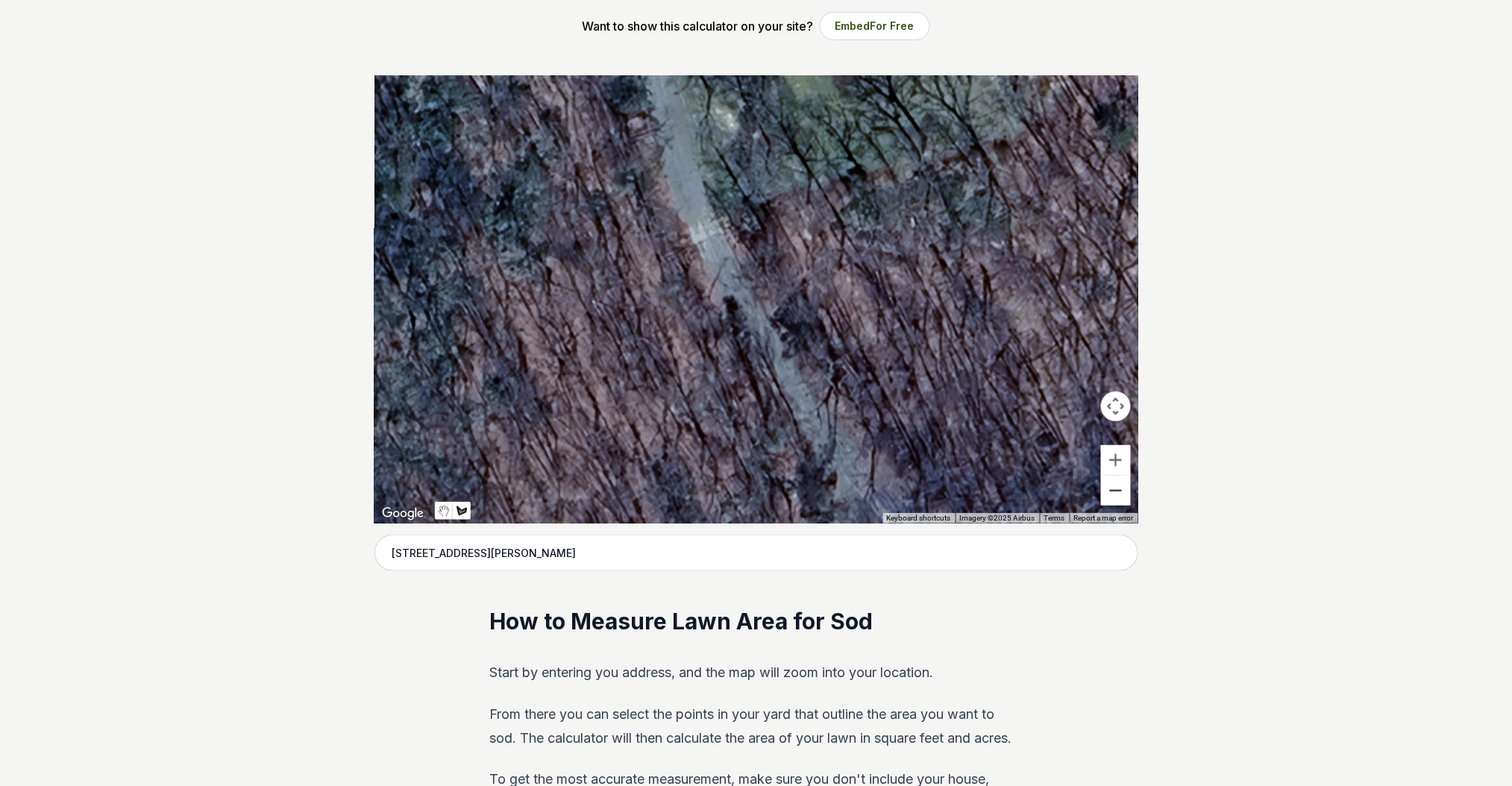
click at [1111, 491] on button "Zoom out" at bounding box center [1115, 491] width 30 height 30
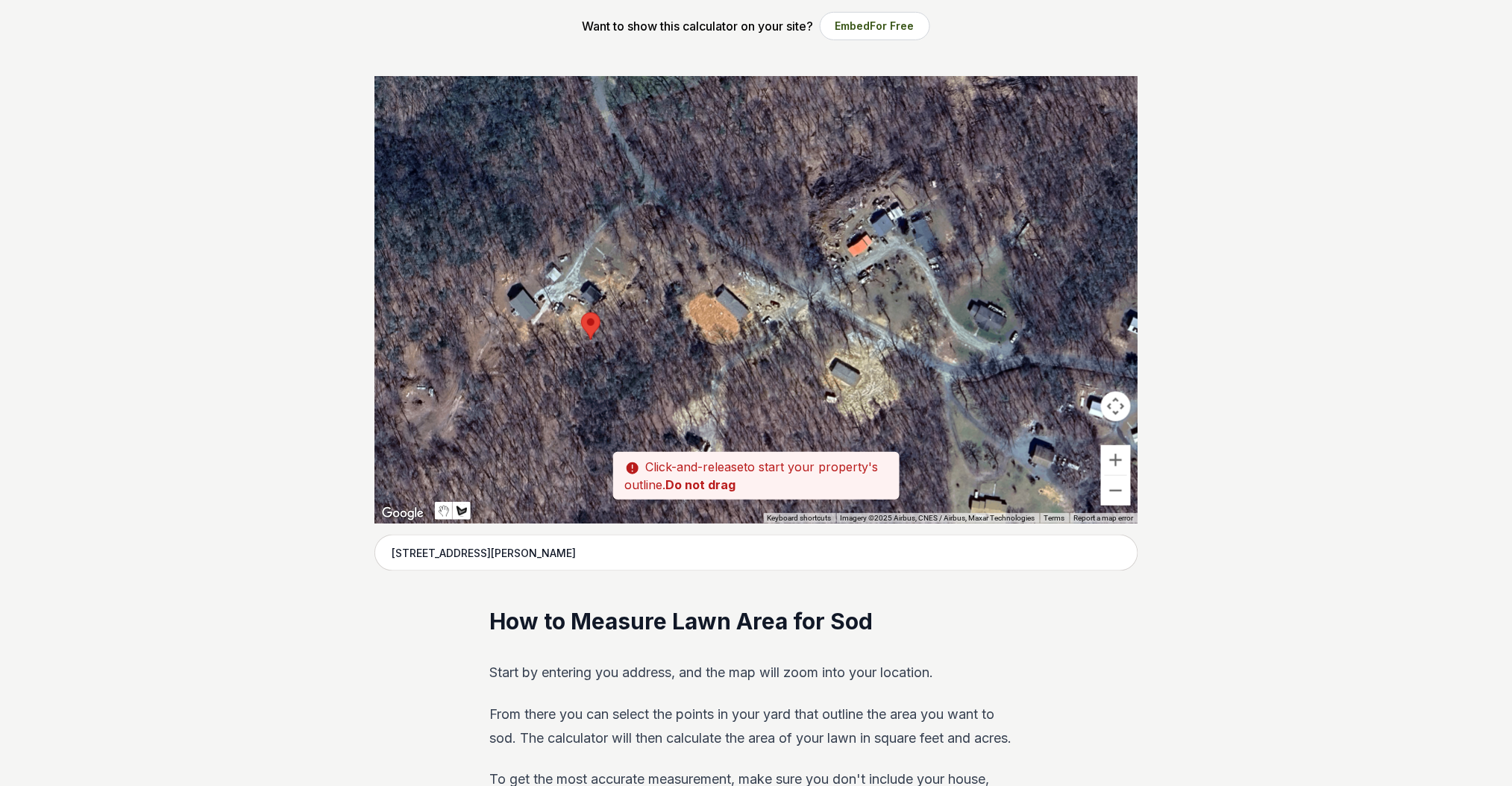
drag, startPoint x: 877, startPoint y: 441, endPoint x: 740, endPoint y: 273, distance: 216.8
click at [740, 273] on div at bounding box center [756, 300] width 764 height 447
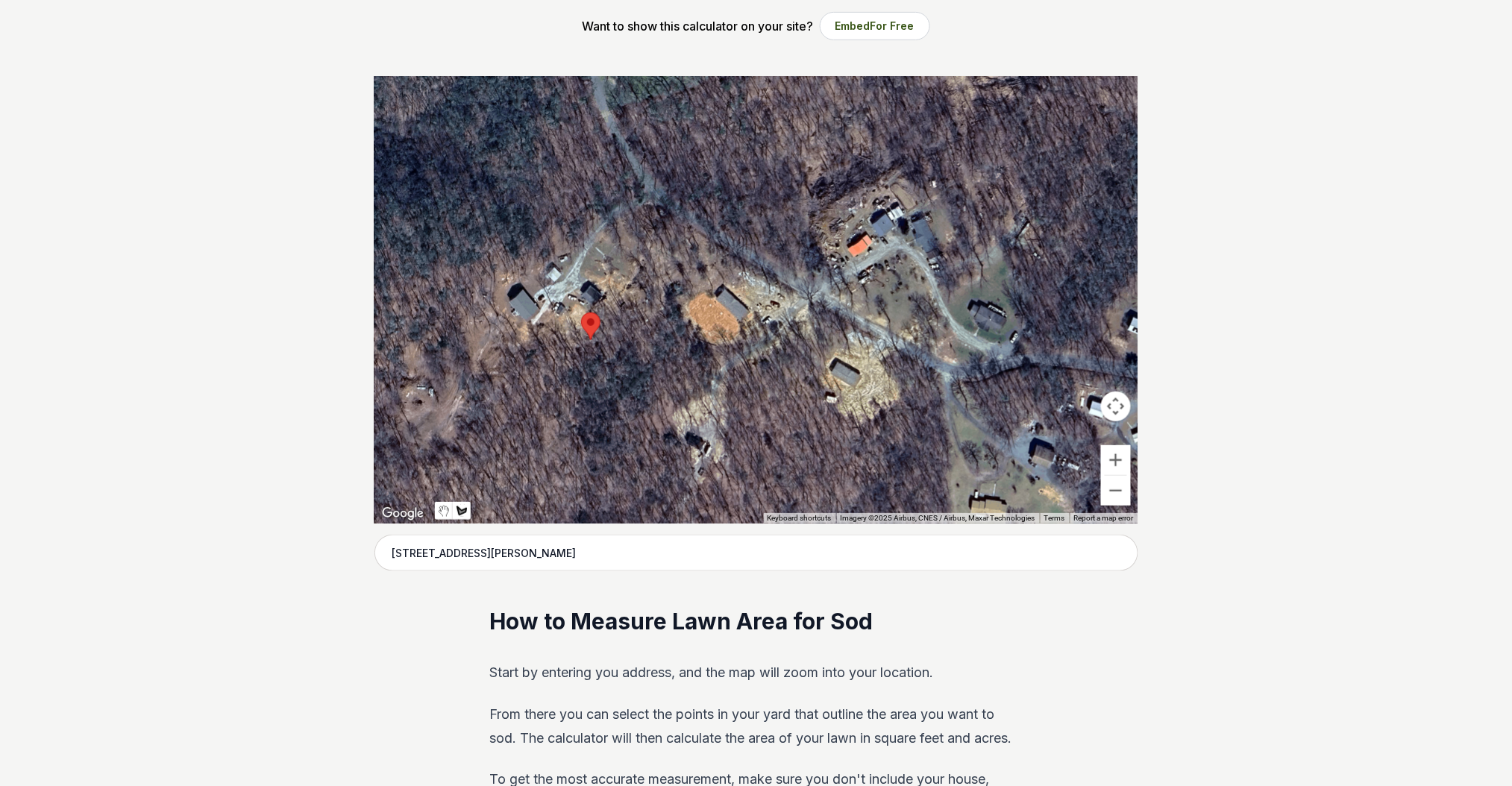
click at [719, 315] on div at bounding box center [756, 300] width 764 height 447
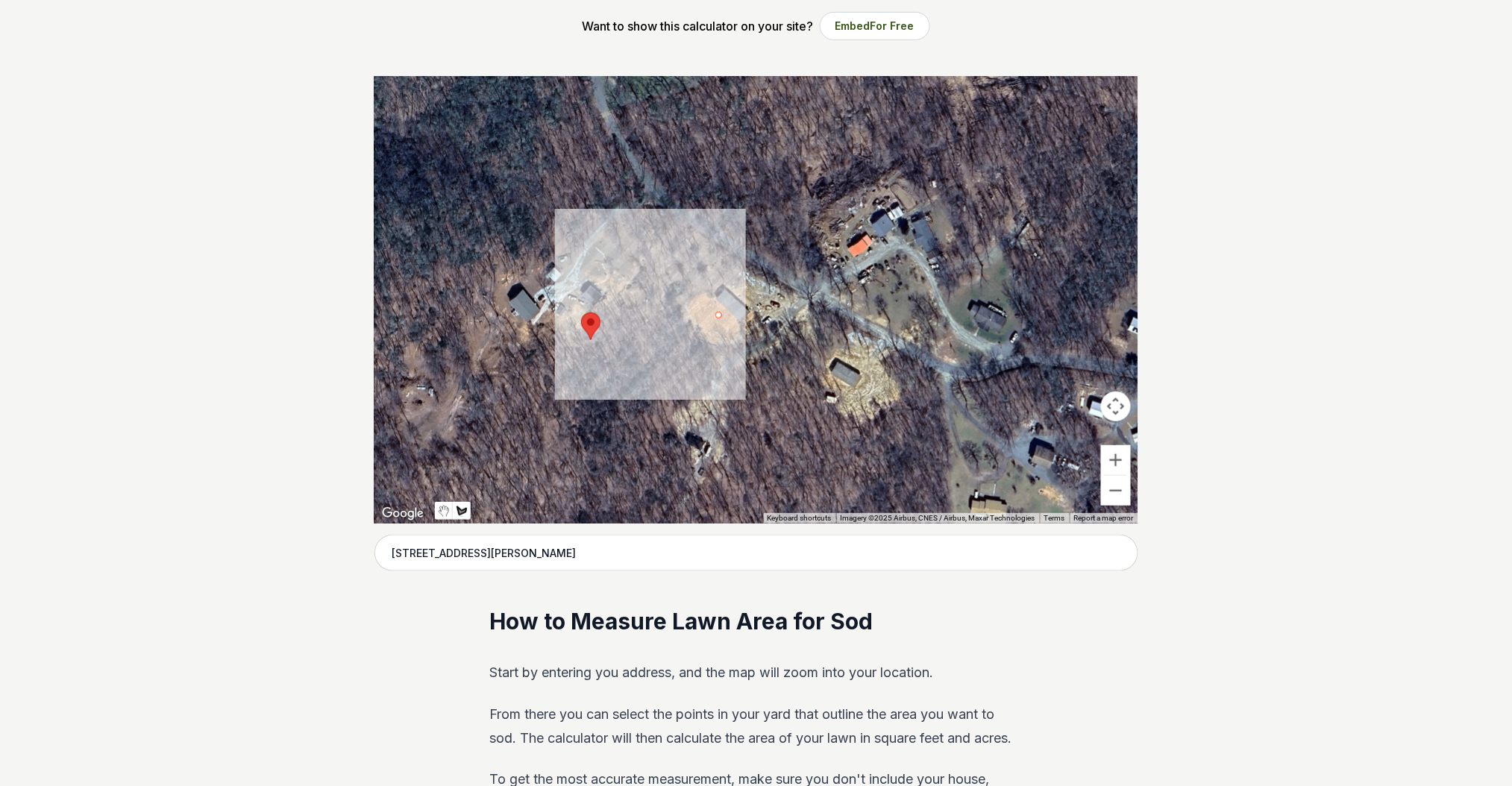
click at [718, 312] on div at bounding box center [756, 300] width 764 height 447
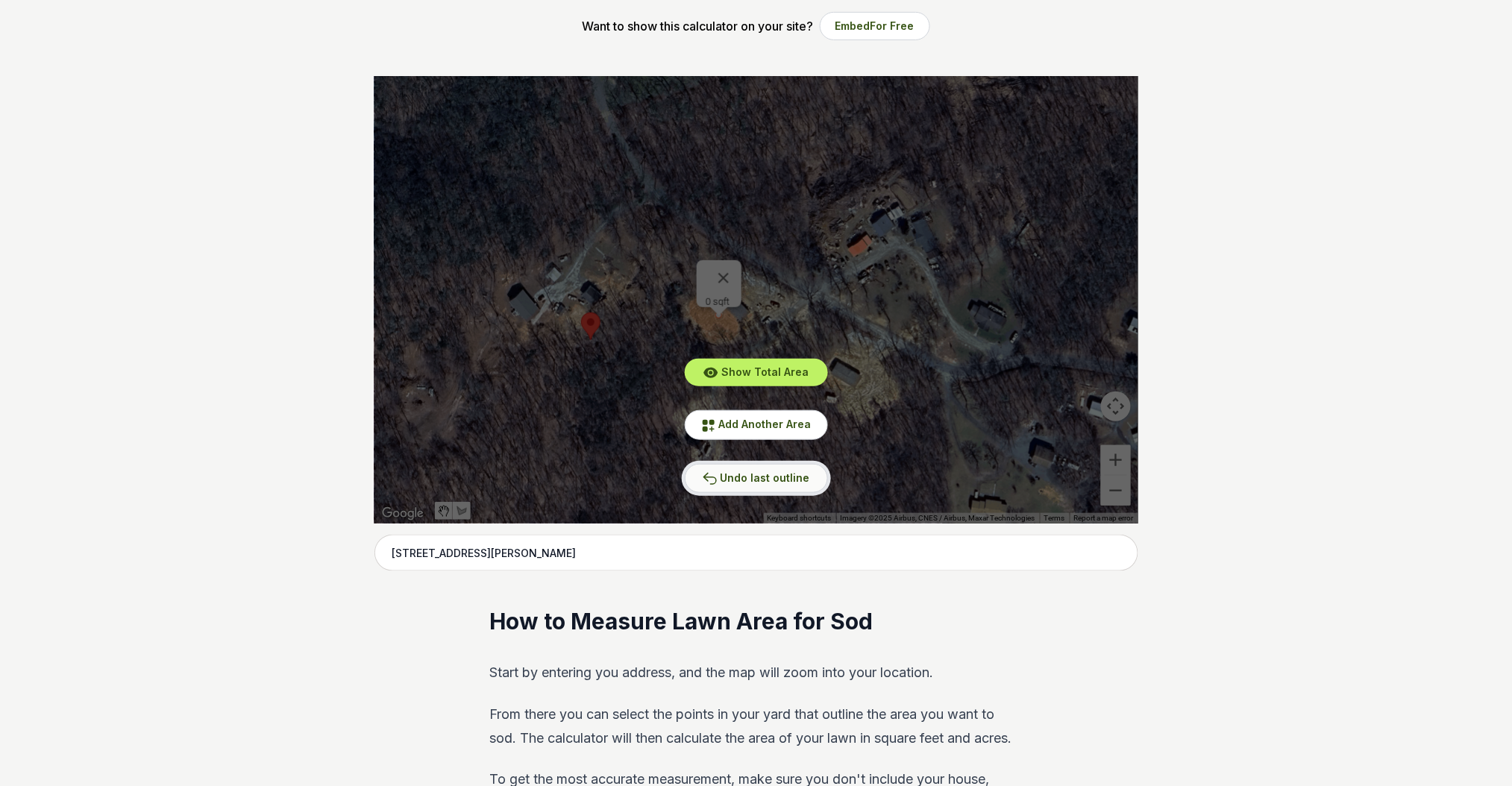
click at [776, 476] on span "Undo last outline" at bounding box center [765, 477] width 89 height 13
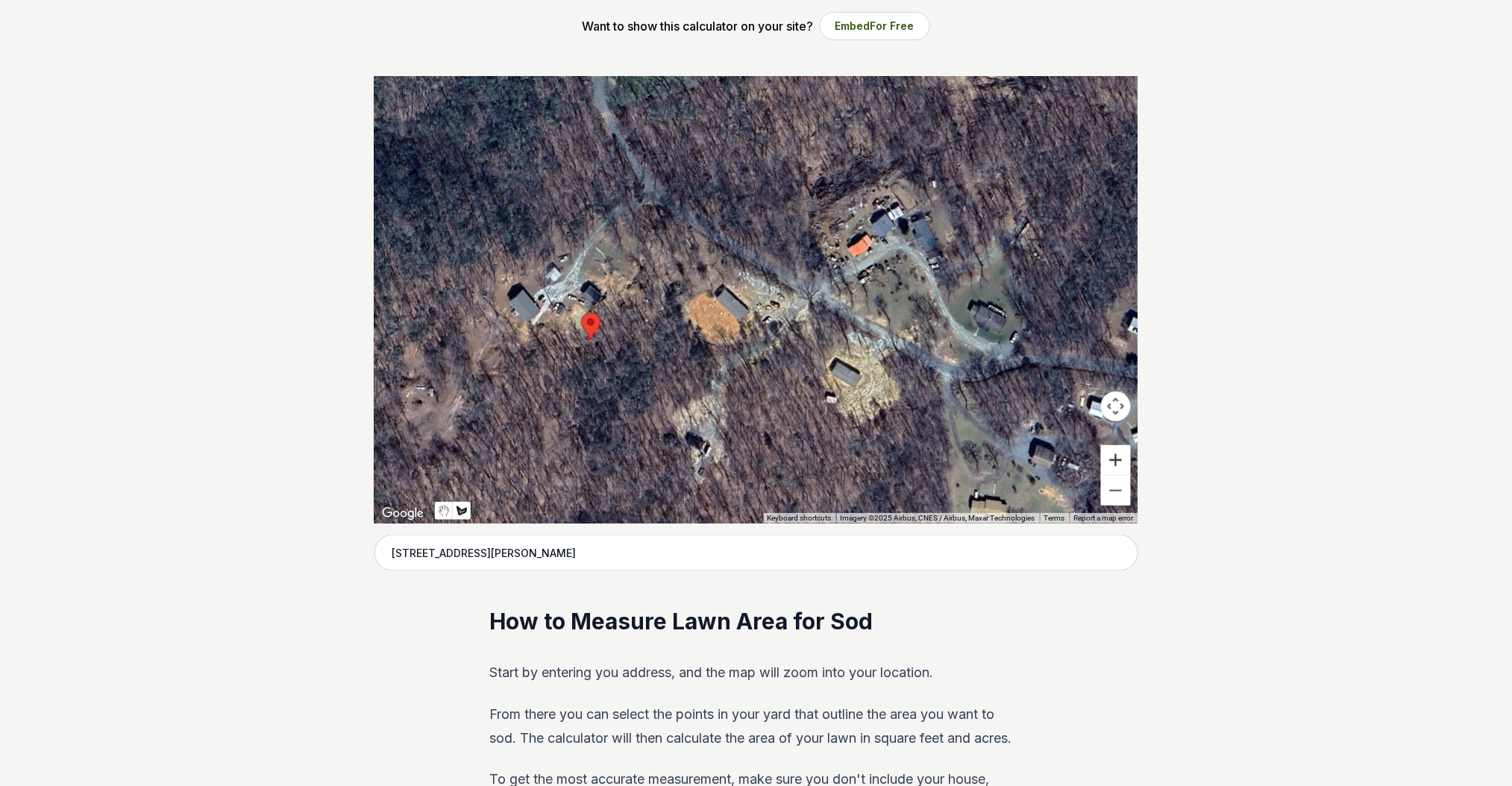
click at [1110, 458] on button "Zoom in" at bounding box center [1115, 459] width 30 height 30
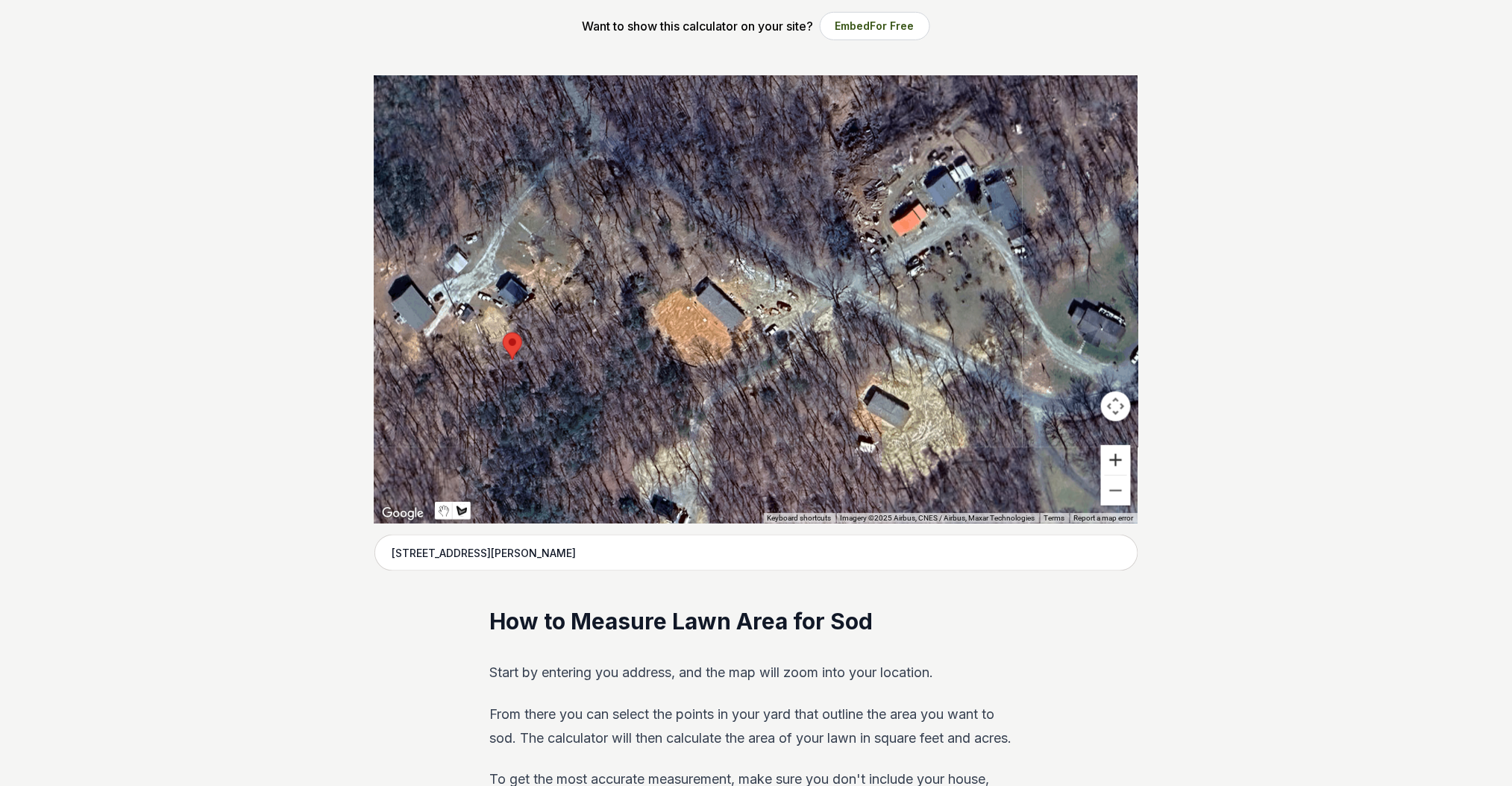
click at [1110, 458] on button "Zoom in" at bounding box center [1115, 459] width 30 height 30
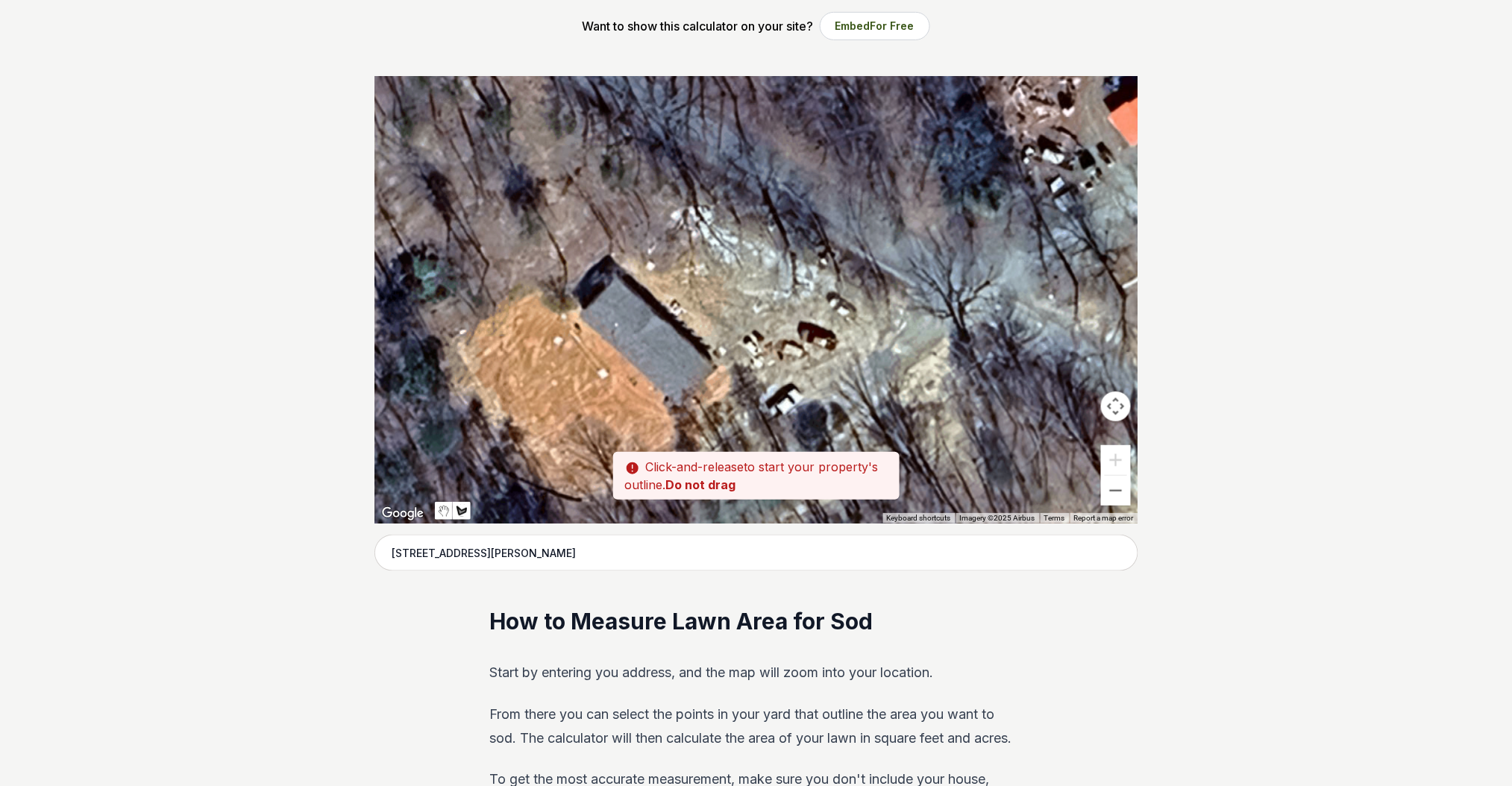
drag, startPoint x: 594, startPoint y: 295, endPoint x: 578, endPoint y: 313, distance: 24.1
click at [578, 313] on div at bounding box center [756, 300] width 764 height 447
click at [576, 314] on div at bounding box center [756, 300] width 764 height 447
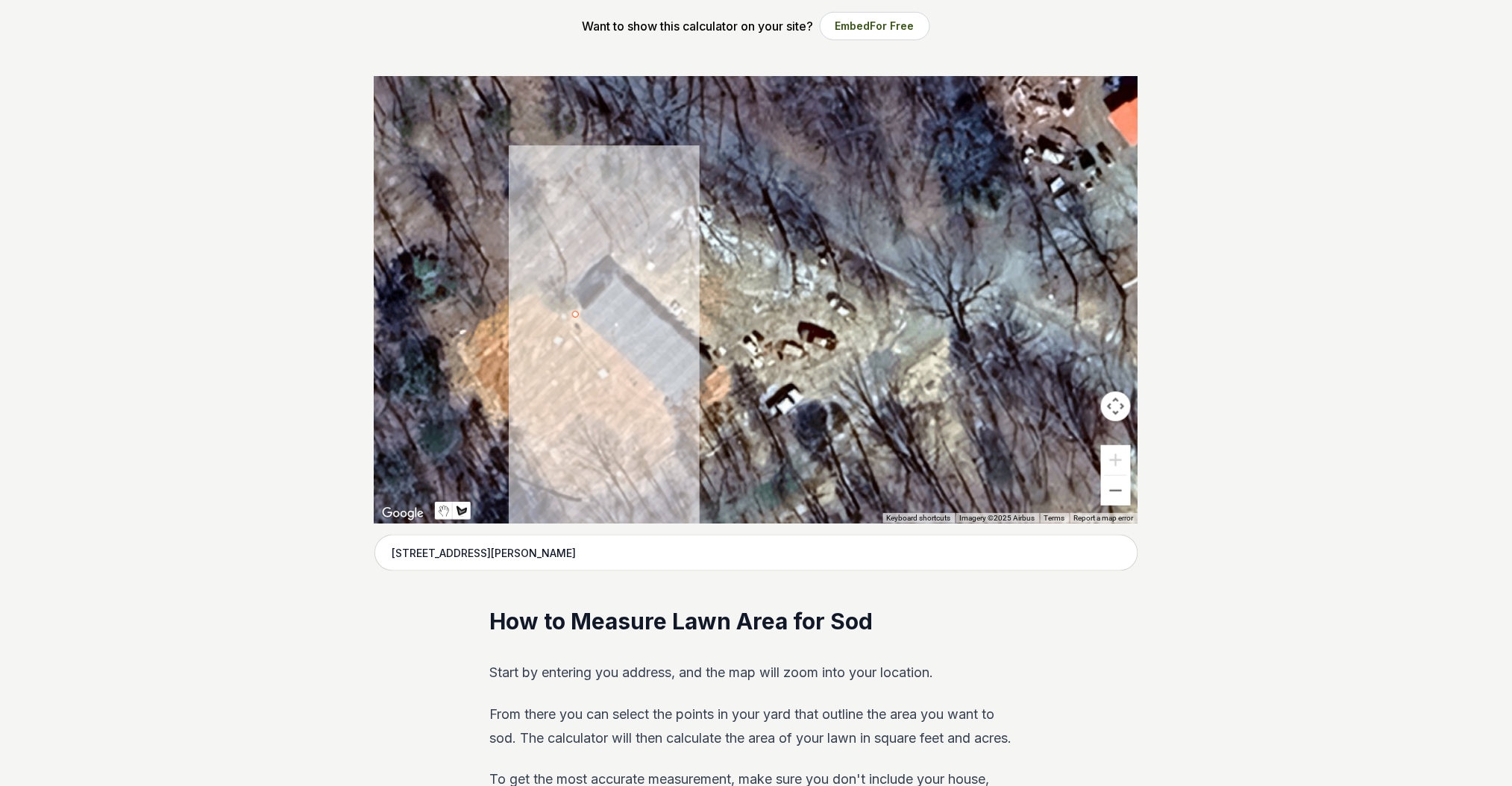
click at [534, 346] on div at bounding box center [756, 300] width 764 height 447
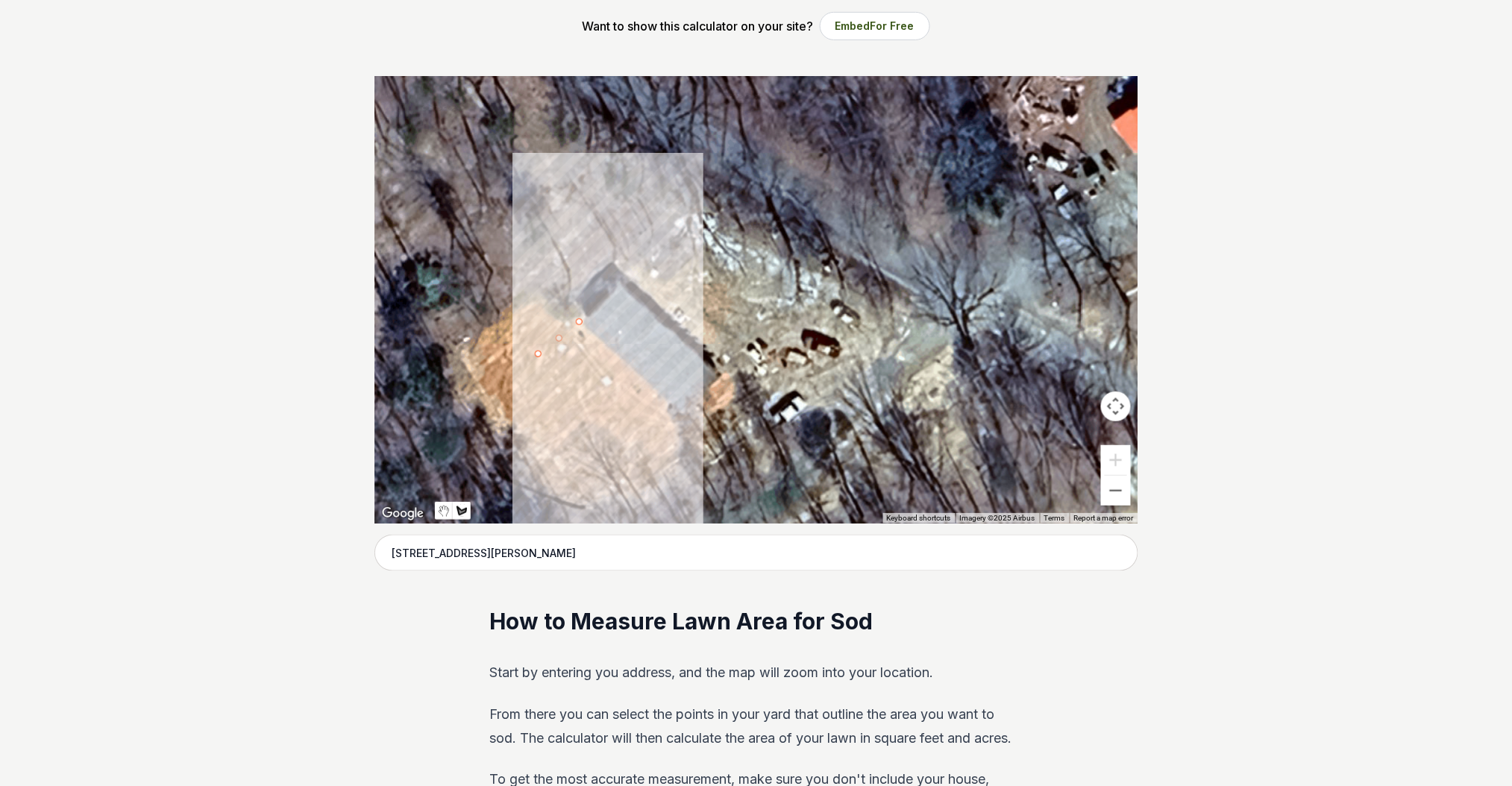
drag, startPoint x: 534, startPoint y: 346, endPoint x: 540, endPoint y: 355, distance: 10.8
click at [540, 355] on div at bounding box center [756, 300] width 764 height 447
click at [634, 451] on div at bounding box center [756, 300] width 764 height 447
click at [675, 413] on div at bounding box center [756, 300] width 764 height 447
click at [675, 411] on div at bounding box center [756, 300] width 764 height 447
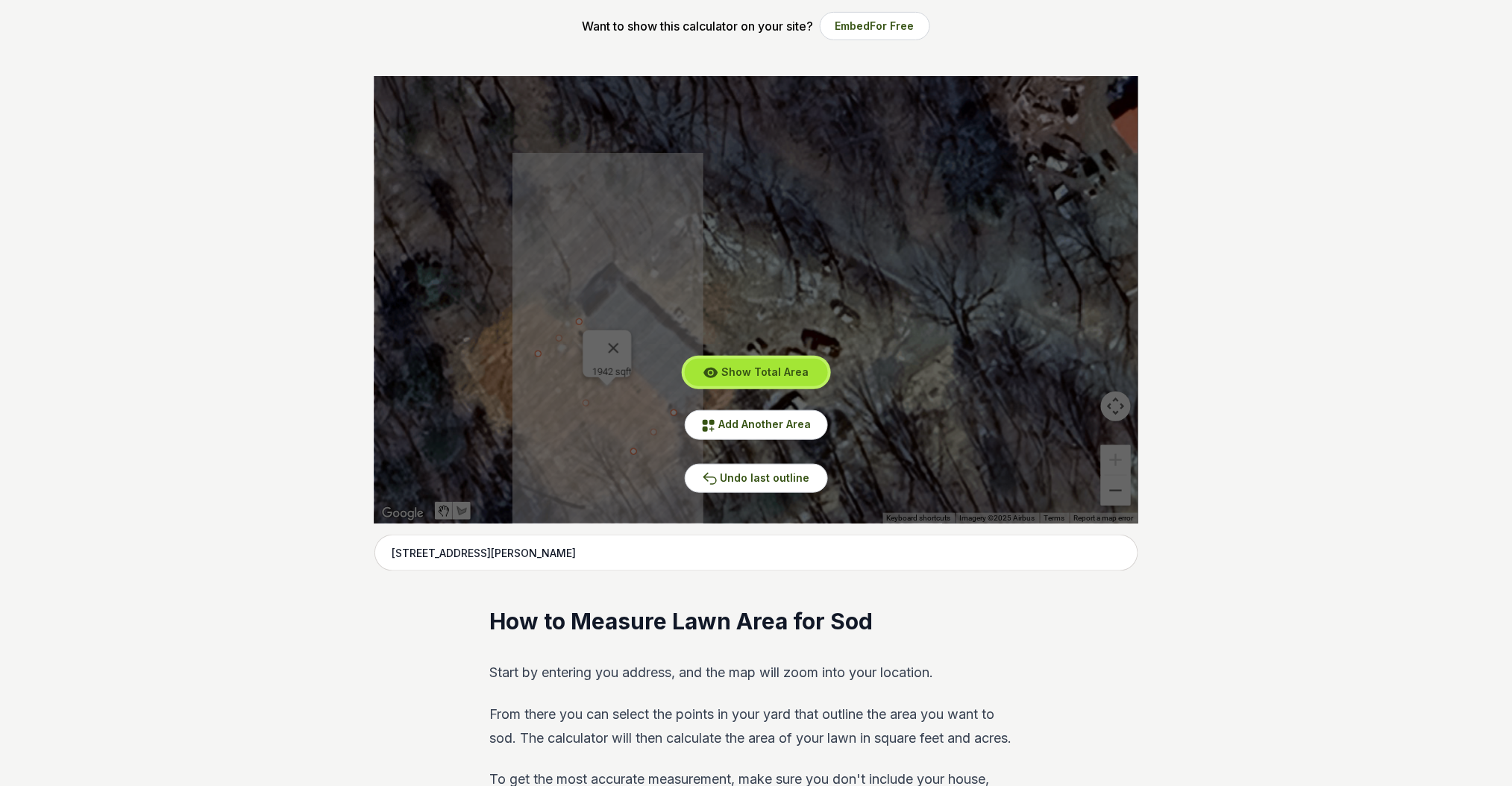
click at [796, 369] on span "Show Total Area" at bounding box center [764, 371] width 87 height 13
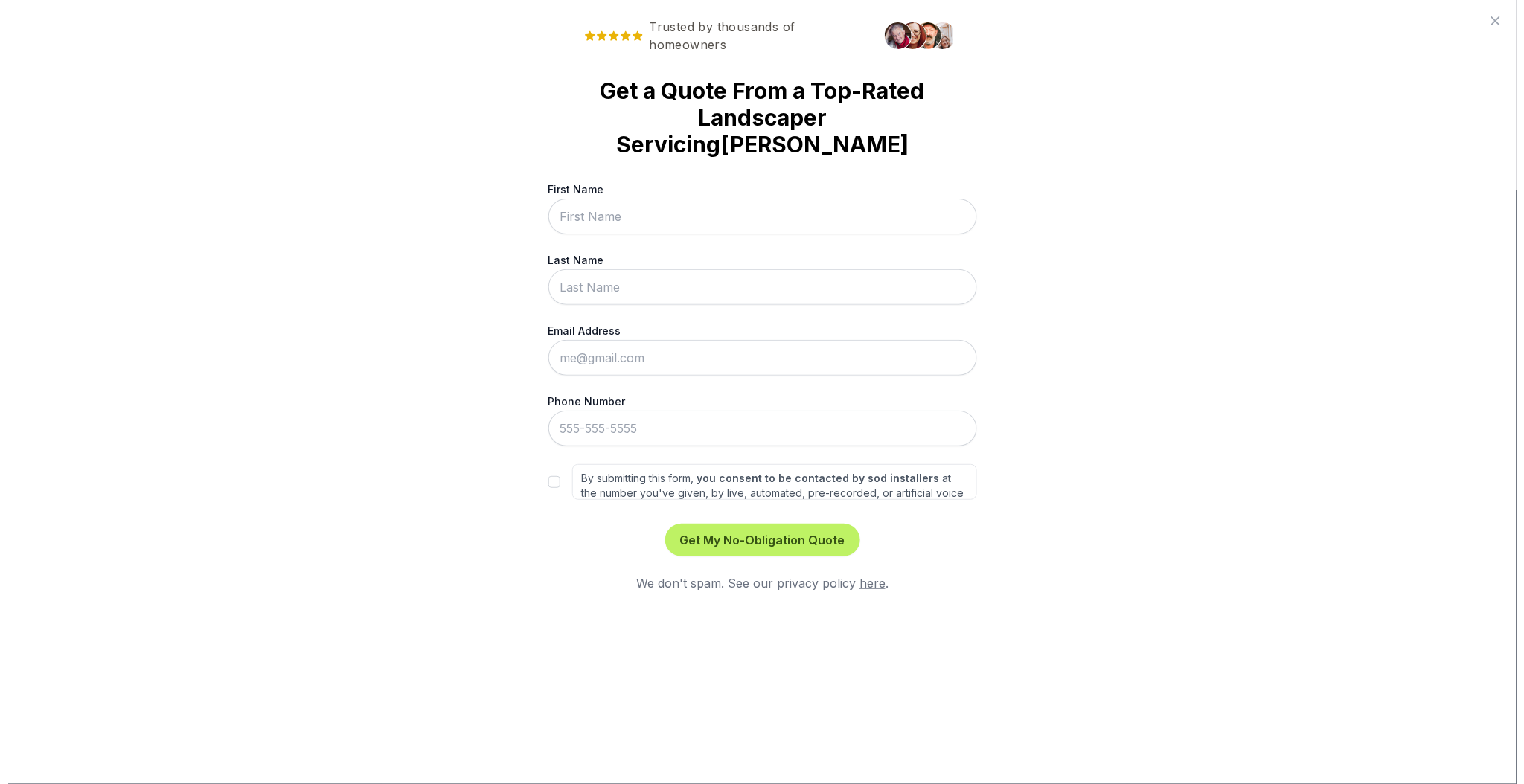
scroll to position [0, 0]
click at [666, 199] on input "First Name" at bounding box center [762, 216] width 429 height 35
type input "[PERSON_NAME]"
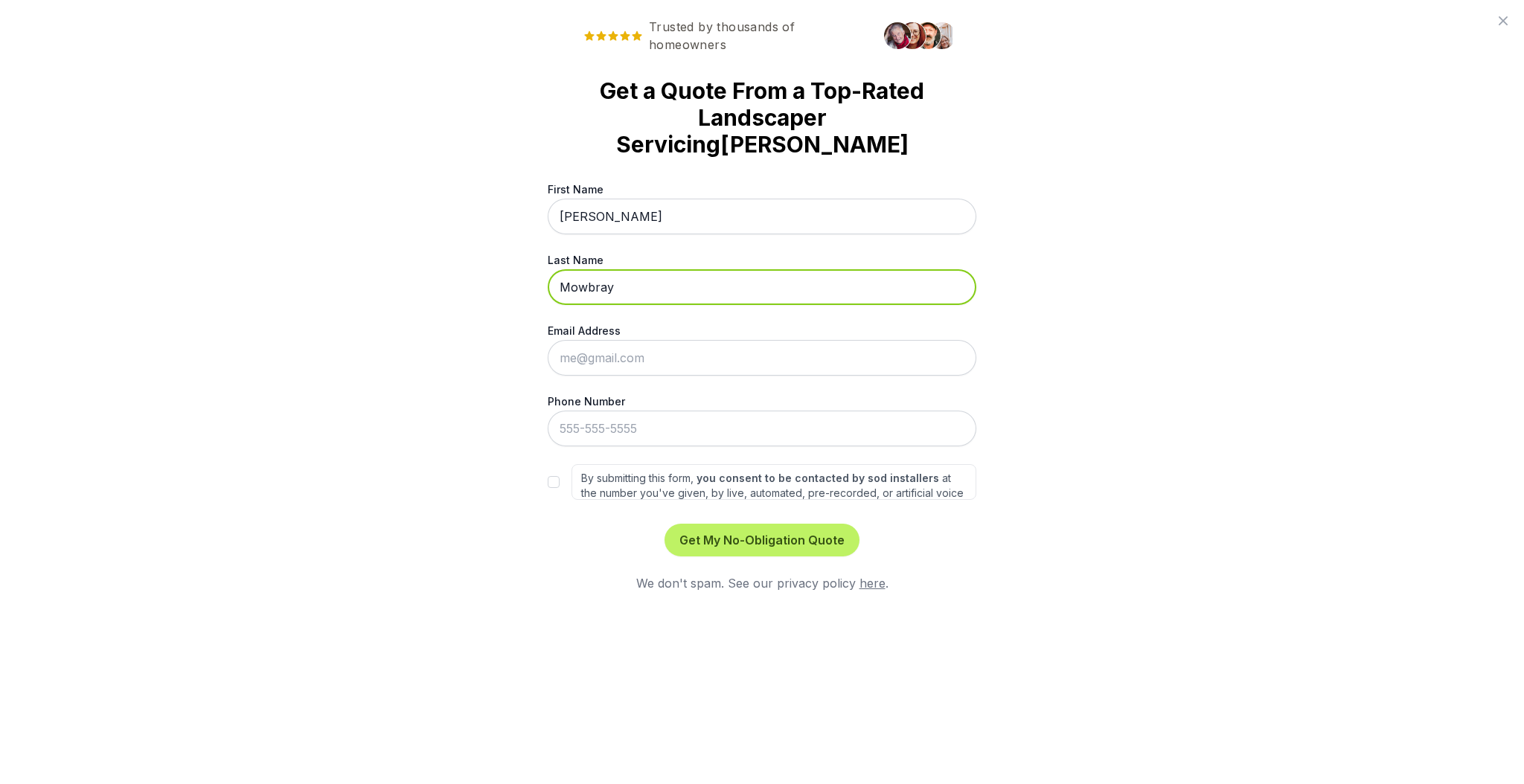
type input "Mowbray"
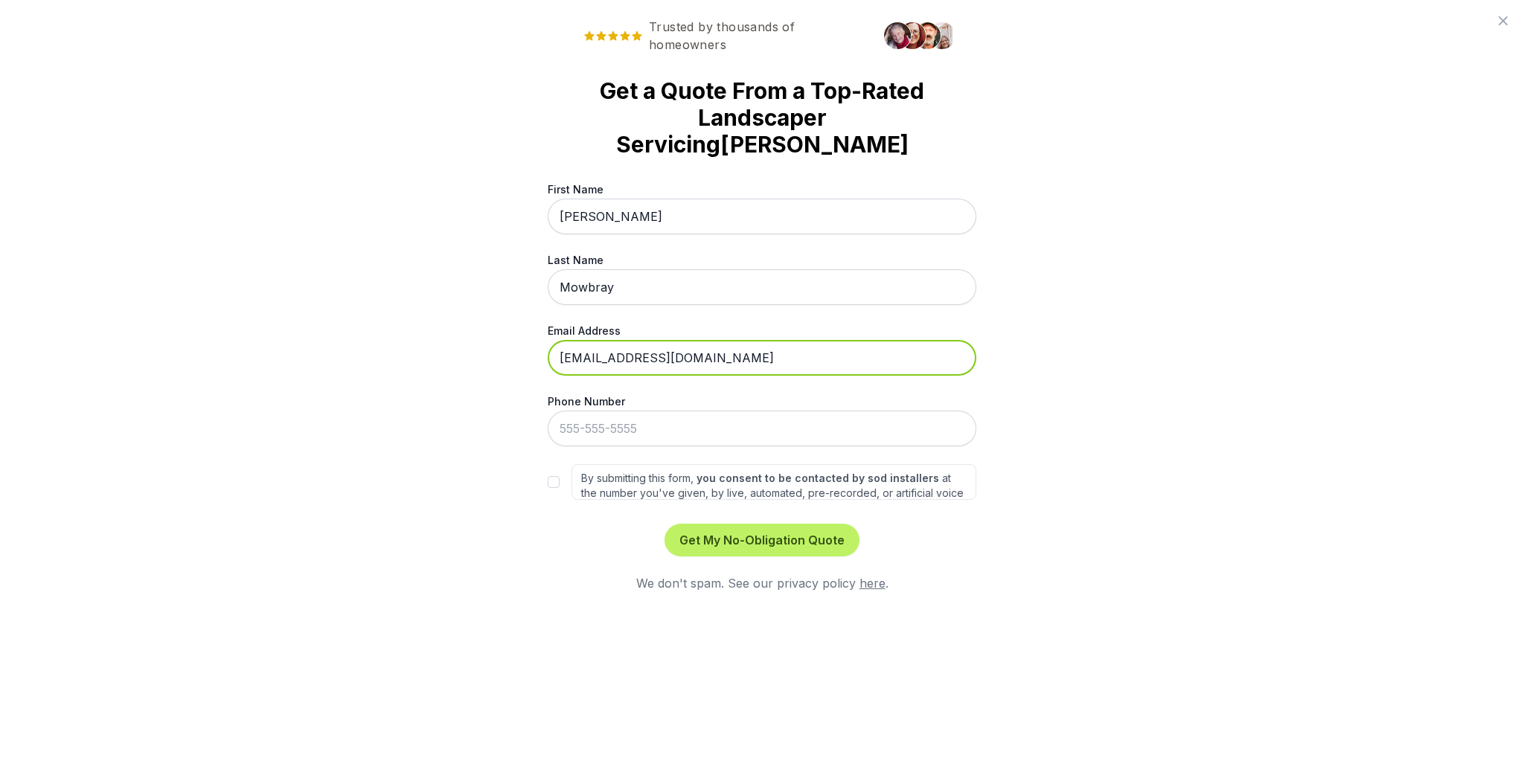
type input "[EMAIL_ADDRESS][DOMAIN_NAME]"
